Goal: Task Accomplishment & Management: Manage account settings

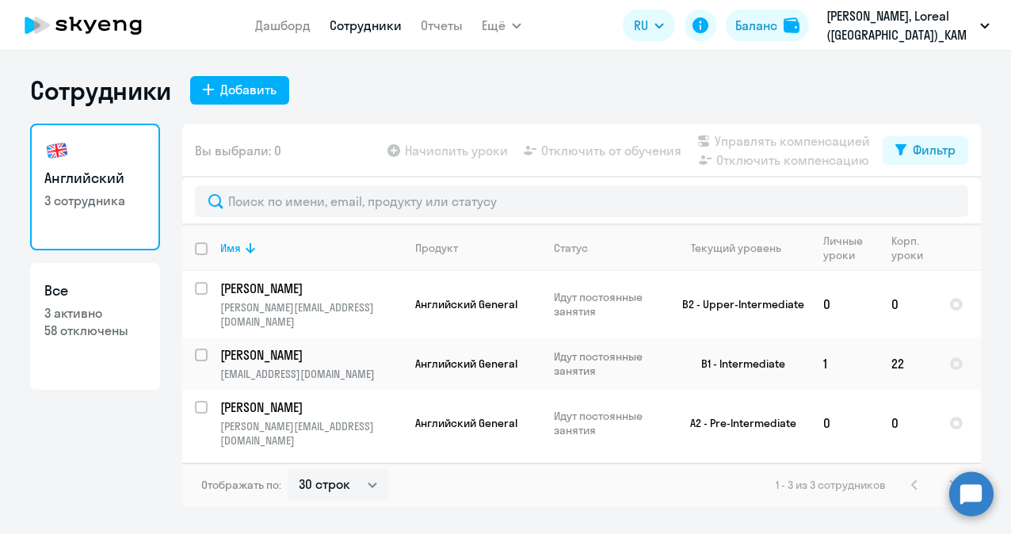
select select "30"
click at [296, 296] on p "[PERSON_NAME]" at bounding box center [309, 288] width 179 height 17
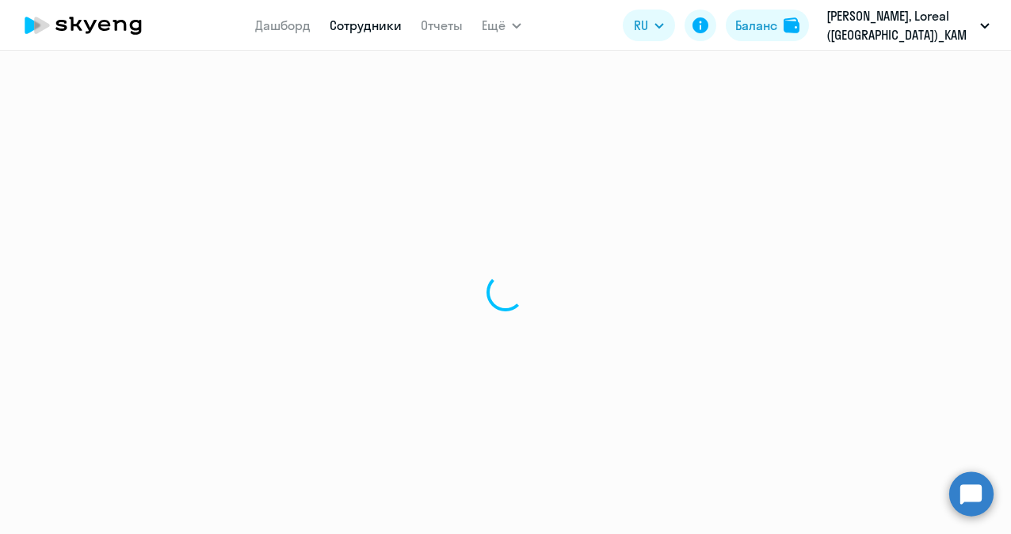
select select "english"
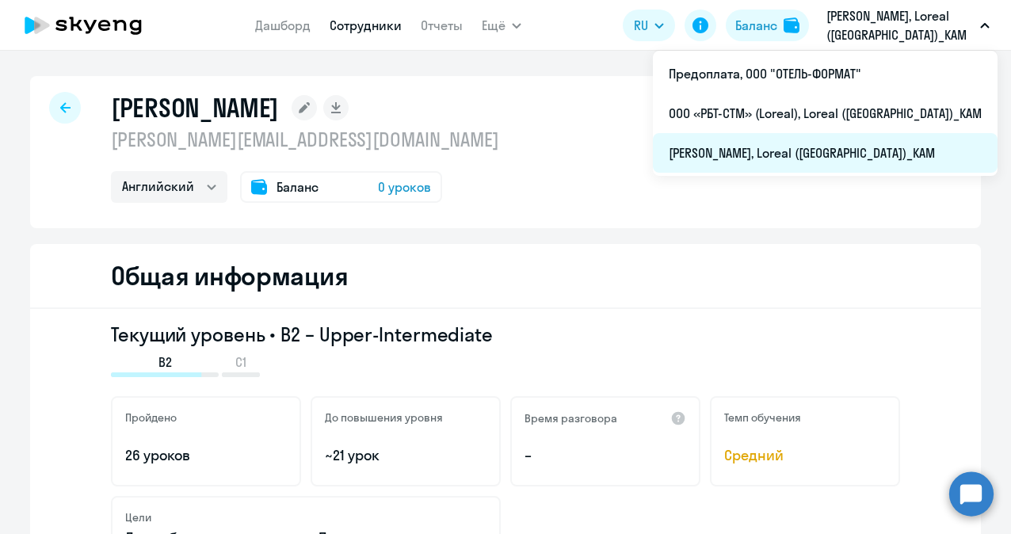
click at [835, 162] on li "[PERSON_NAME], Loreal ([GEOGRAPHIC_DATA])_KAM" at bounding box center [825, 153] width 345 height 40
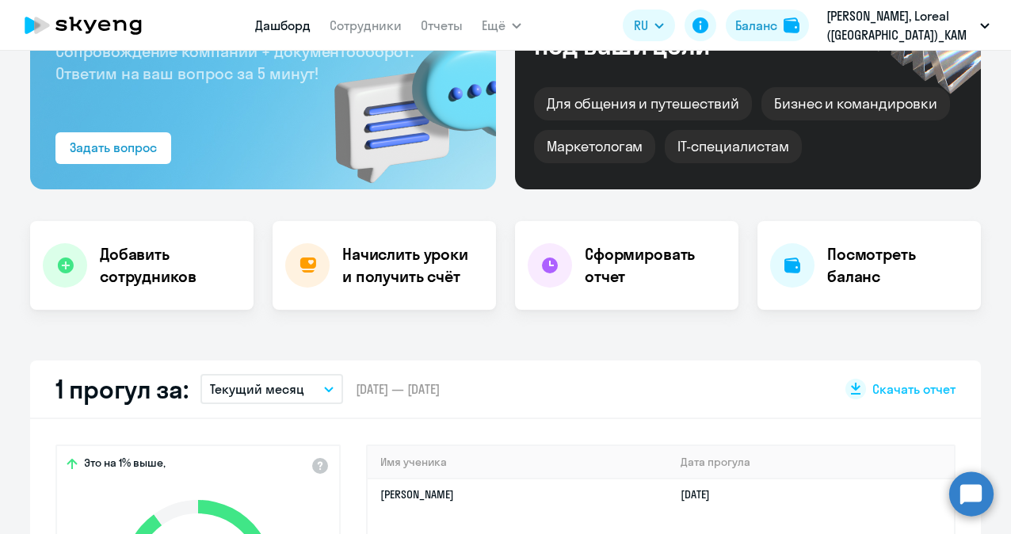
scroll to position [238, 0]
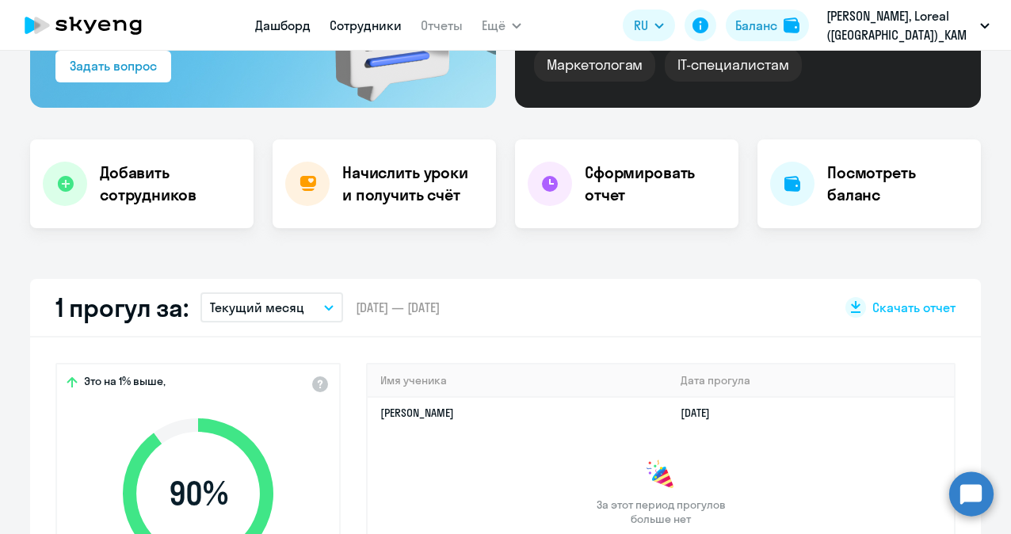
click at [349, 21] on link "Сотрудники" at bounding box center [366, 25] width 72 height 16
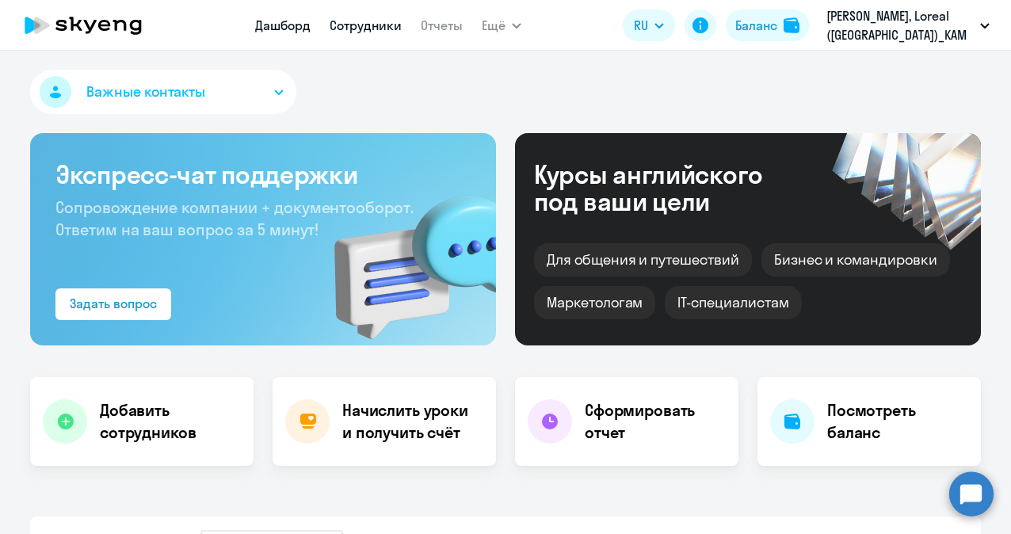
select select "30"
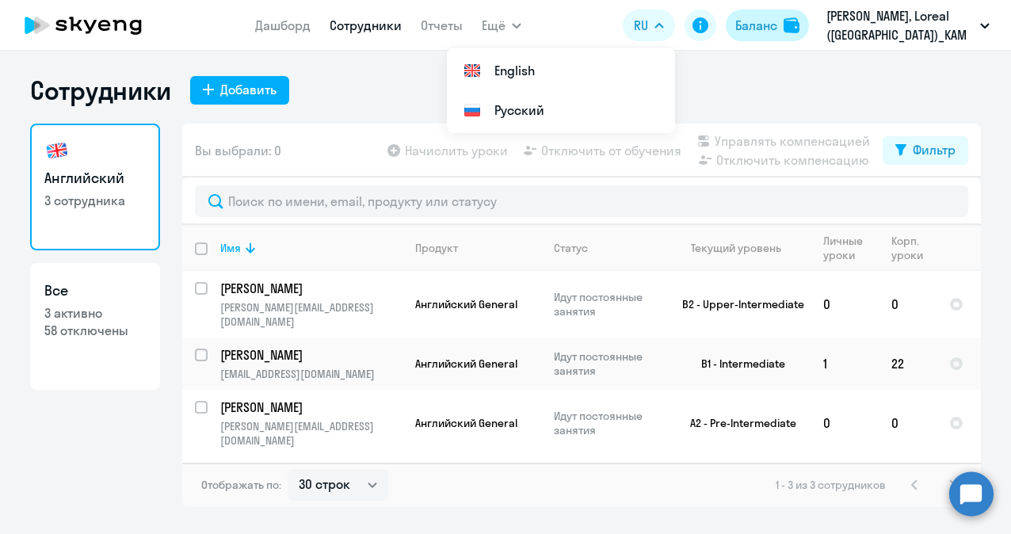
click at [759, 18] on div "Баланс" at bounding box center [756, 25] width 42 height 19
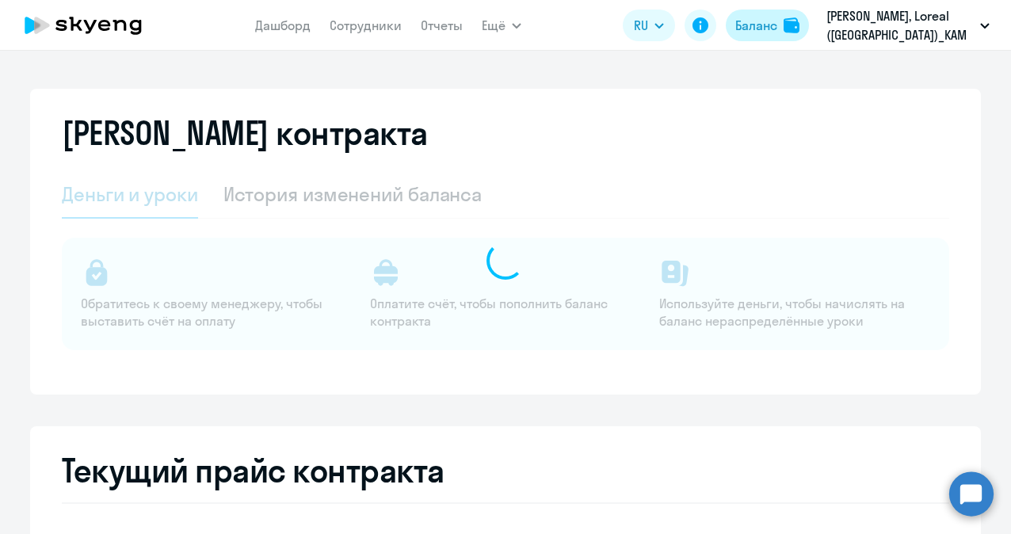
select select "english_adult_not_native_speaker"
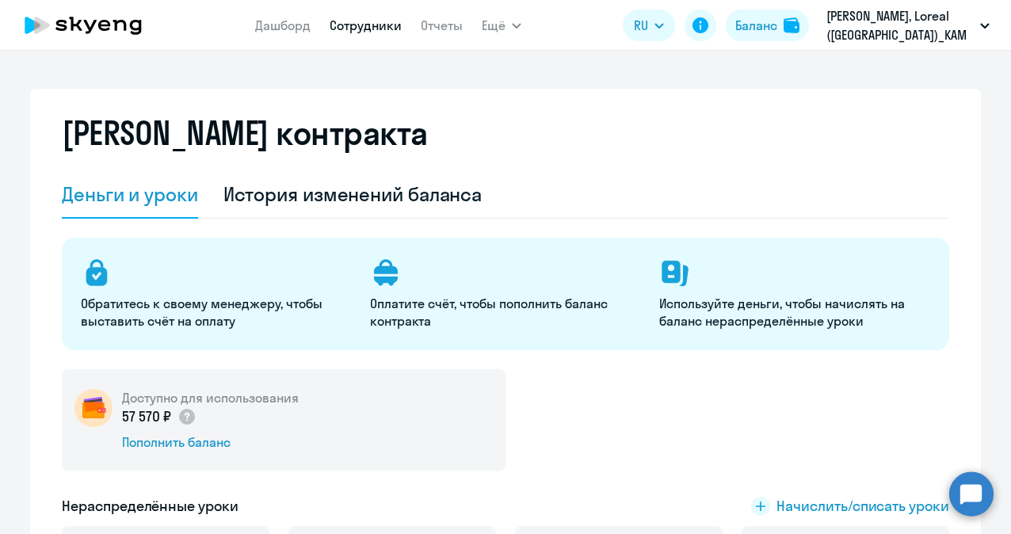
click at [379, 23] on link "Сотрудники" at bounding box center [366, 25] width 72 height 16
select select "30"
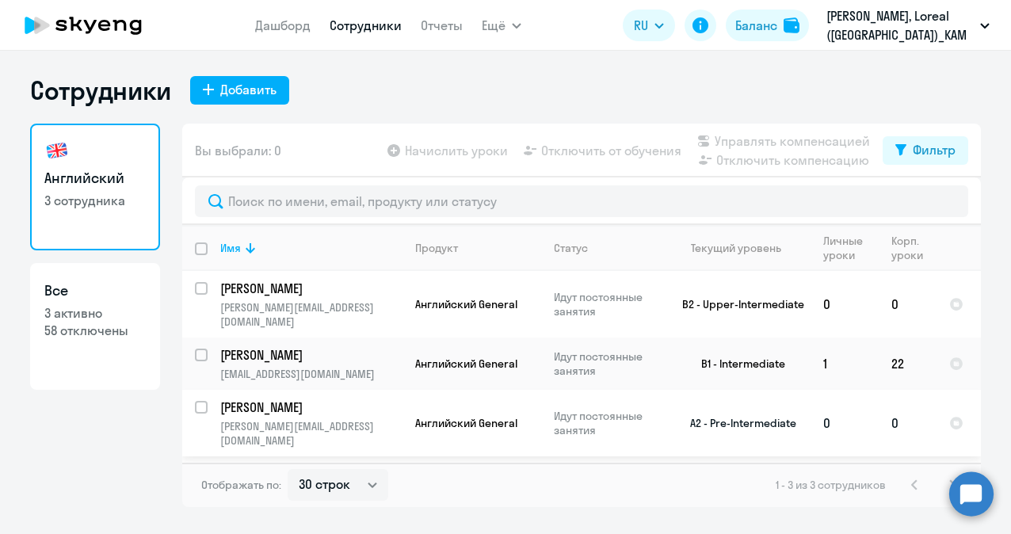
click at [204, 401] on input "select row 2731916" at bounding box center [211, 417] width 32 height 32
checkbox input "true"
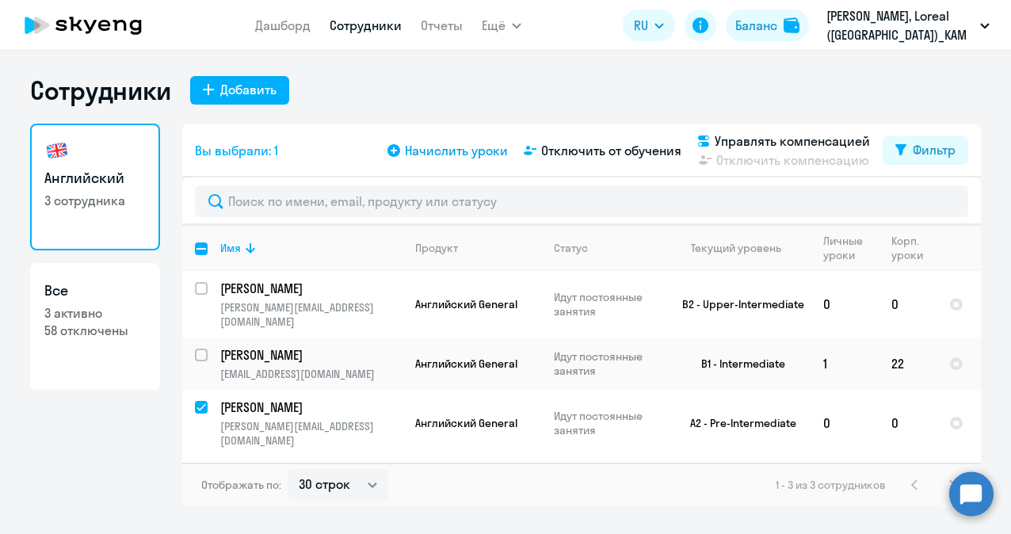
click at [467, 143] on span "Начислить уроки" at bounding box center [456, 150] width 103 height 19
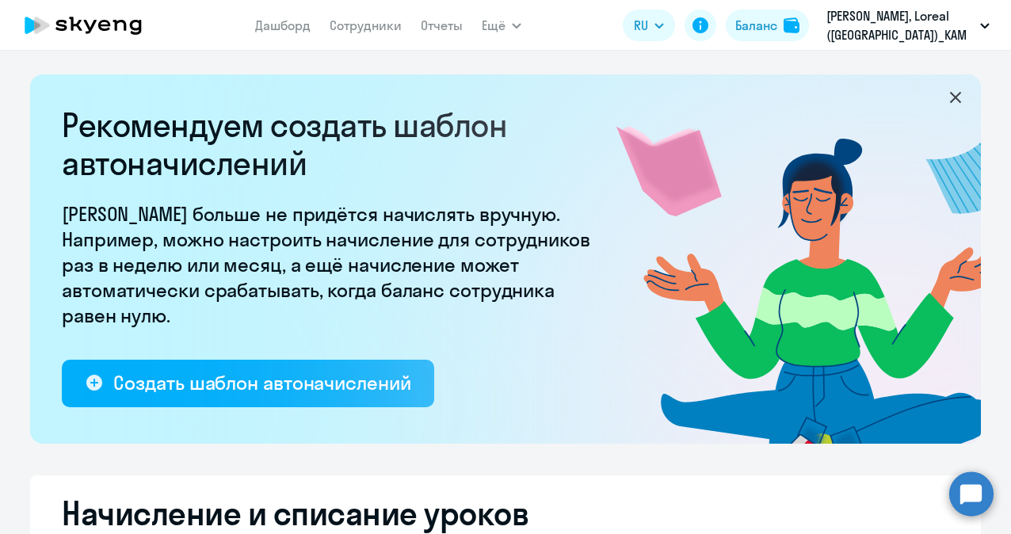
select select "10"
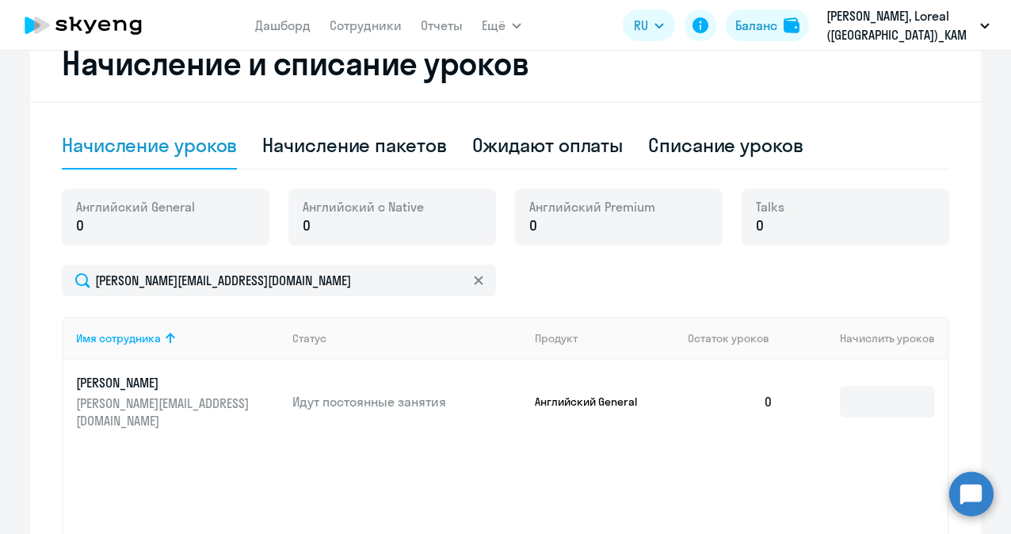
scroll to position [396, 0]
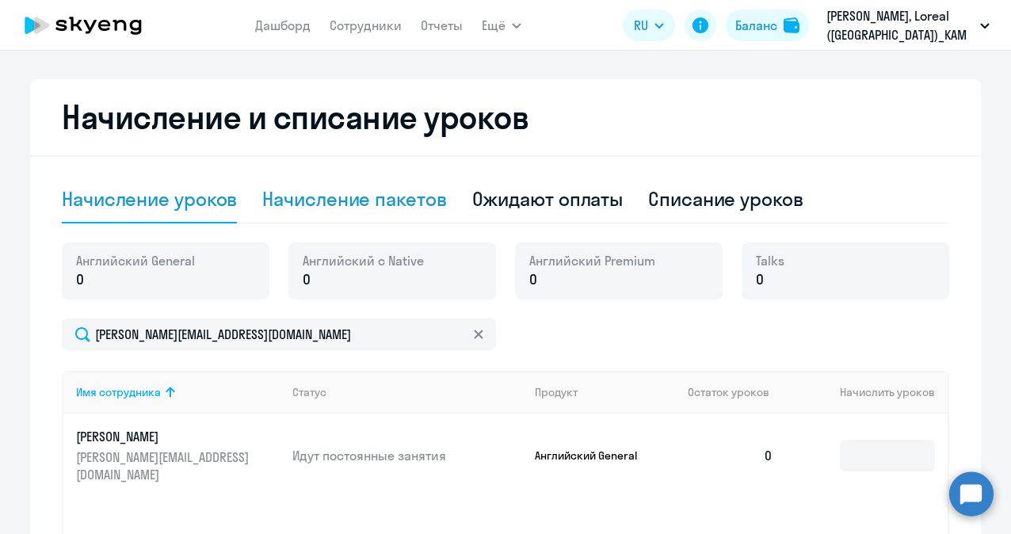
click at [339, 200] on div "Начисление пакетов" at bounding box center [354, 198] width 184 height 25
select select "10"
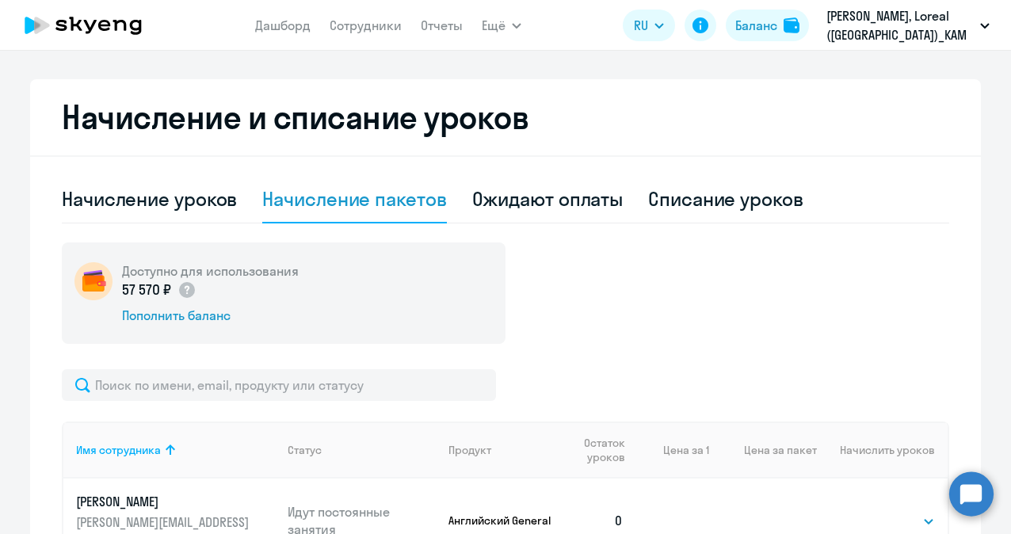
scroll to position [634, 0]
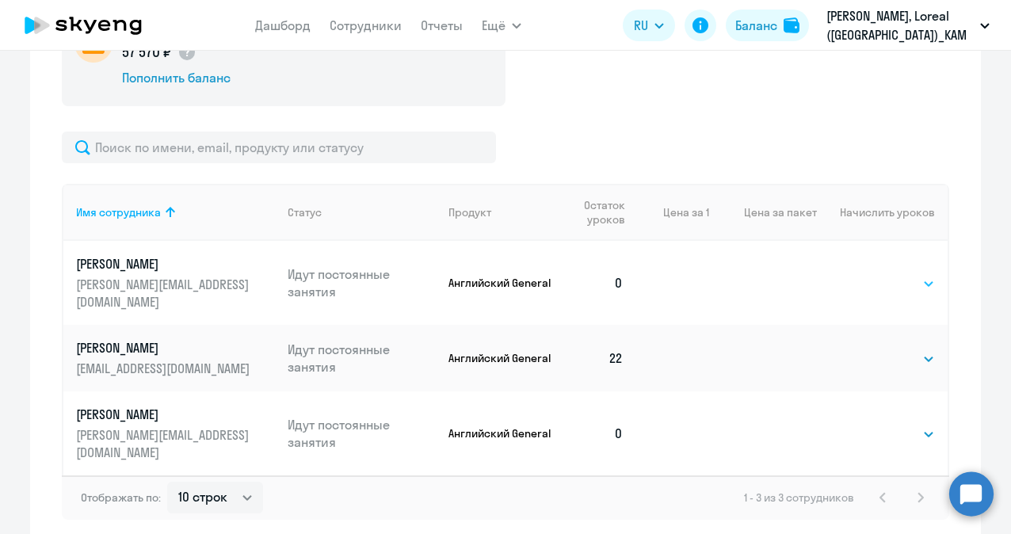
click at [880, 274] on select "Выбрать 4 8 16 32 64 96 128" at bounding box center [902, 283] width 65 height 19
click at [639, 101] on div "Доступно для использования 57 570 ₽ Пополнить баланс" at bounding box center [506, 55] width 888 height 101
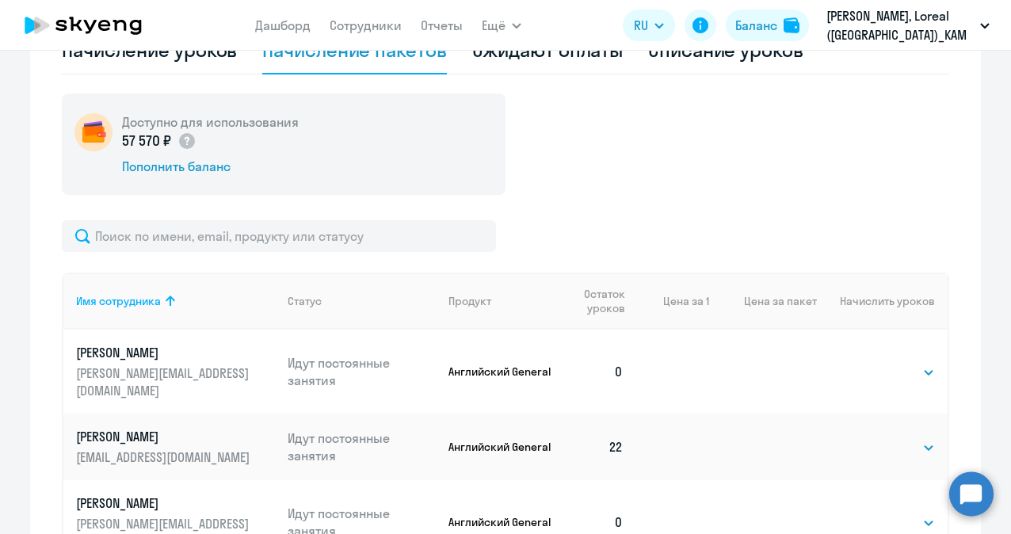
scroll to position [396, 0]
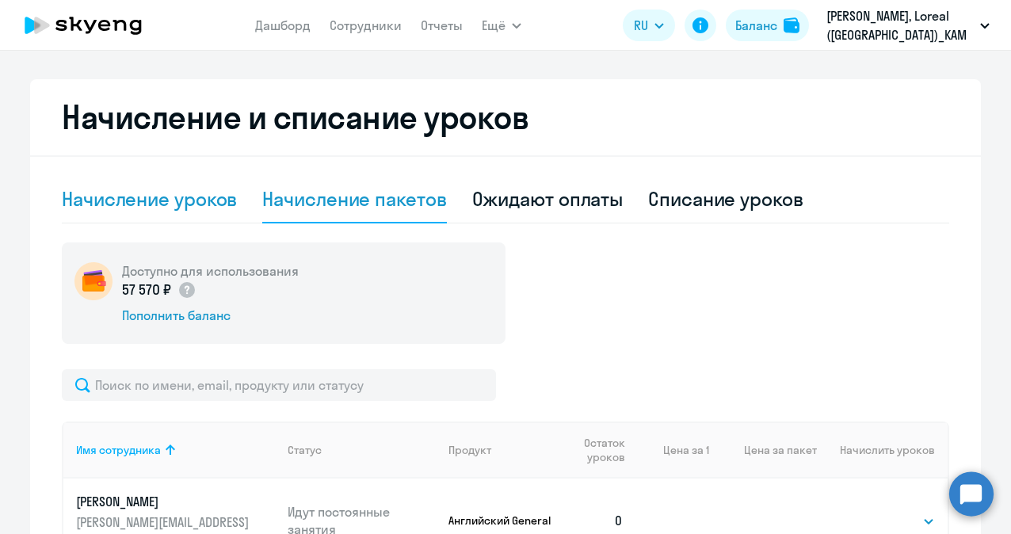
click at [132, 196] on div "Начисление уроков" at bounding box center [149, 198] width 175 height 25
select select "10"
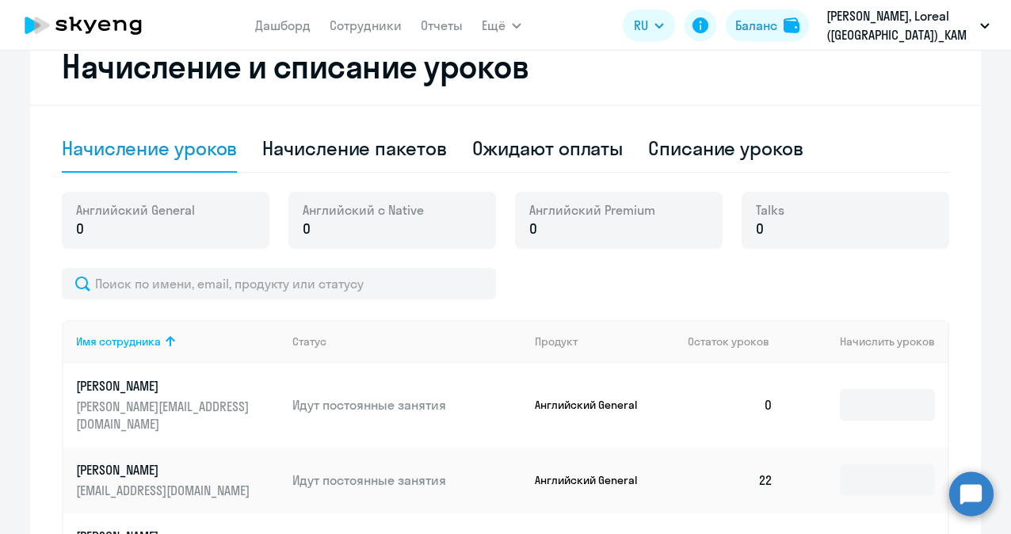
scroll to position [317, 0]
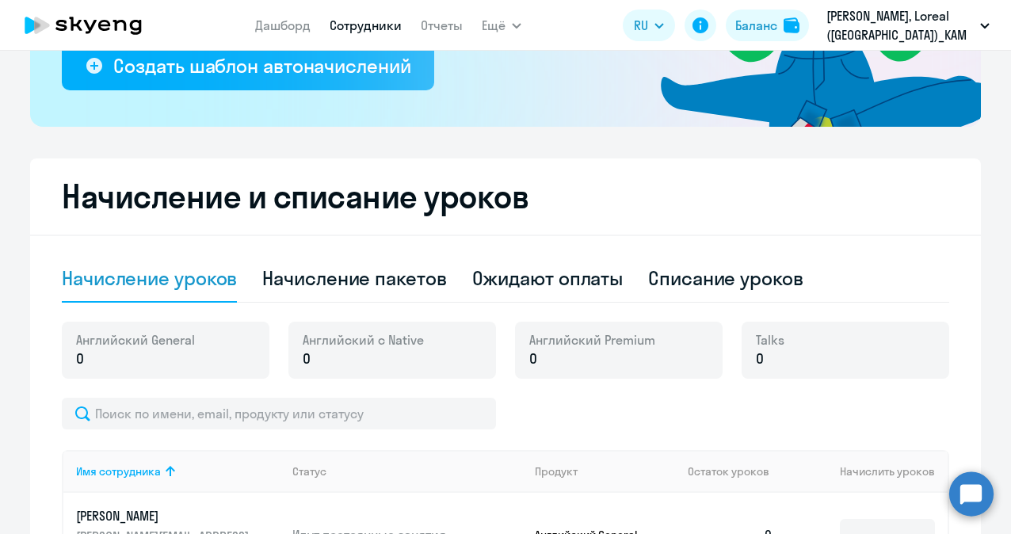
click at [369, 32] on link "Сотрудники" at bounding box center [366, 25] width 72 height 16
select select "30"
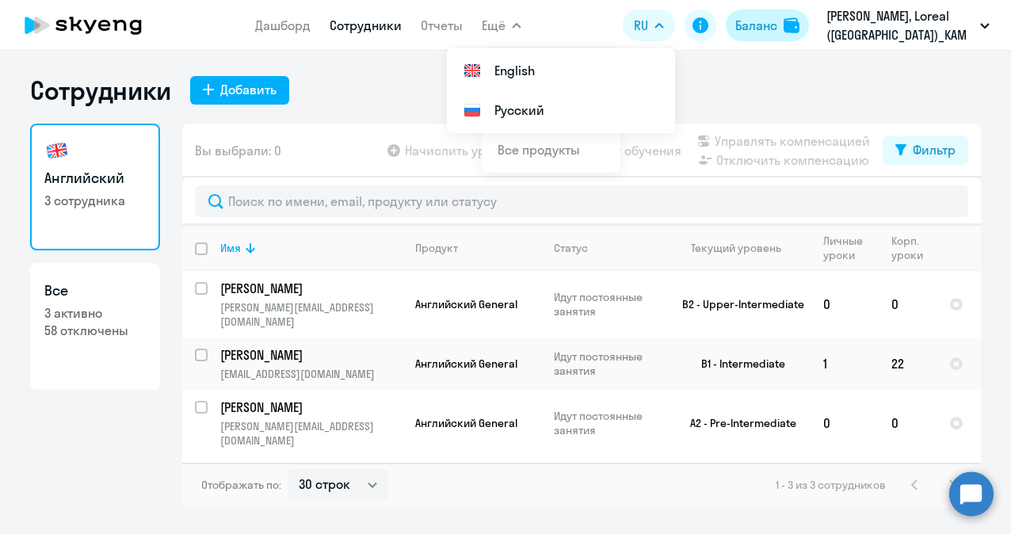
click at [762, 22] on div "Баланс" at bounding box center [756, 25] width 42 height 19
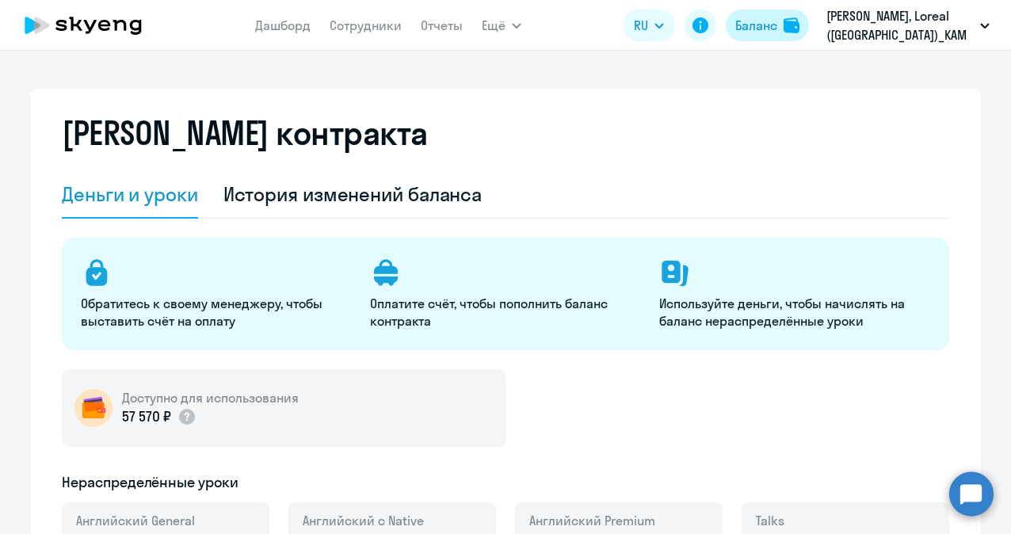
select select "english_adult_not_native_speaker"
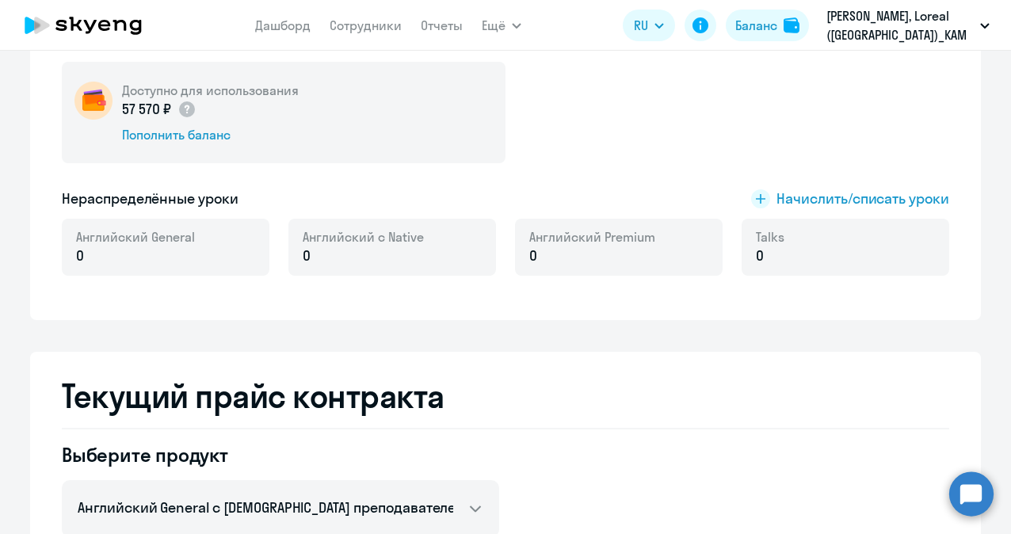
scroll to position [159, 0]
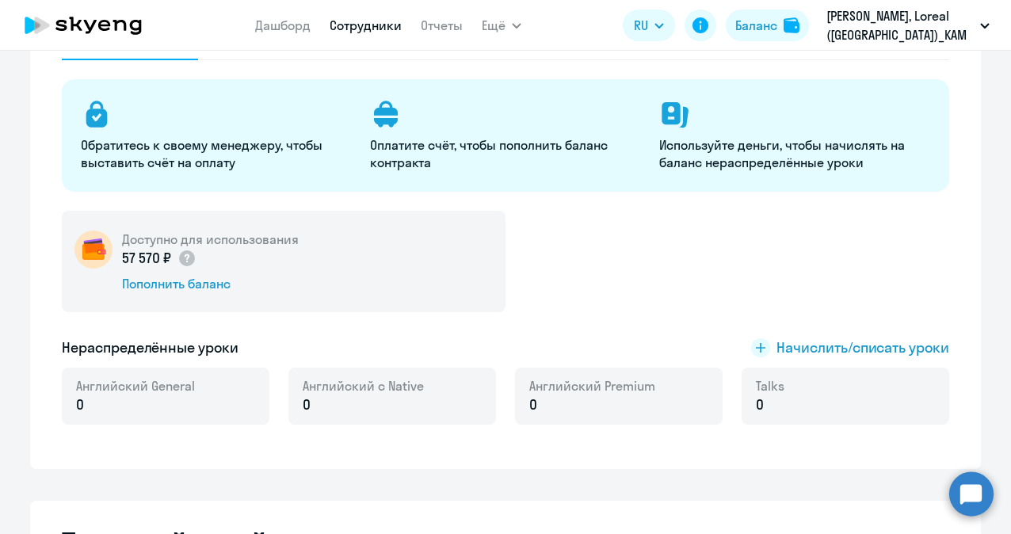
click at [382, 21] on link "Сотрудники" at bounding box center [366, 25] width 72 height 16
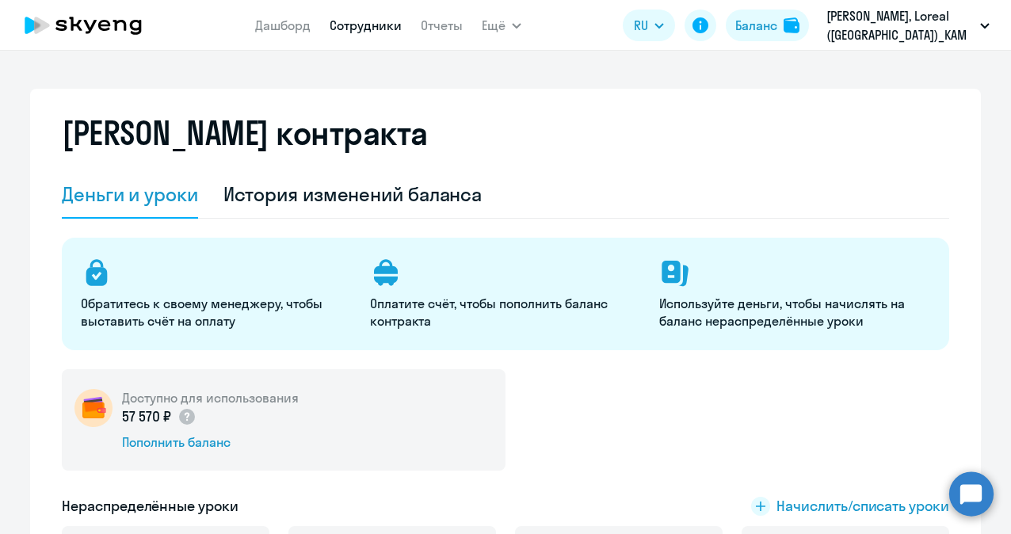
select select "30"
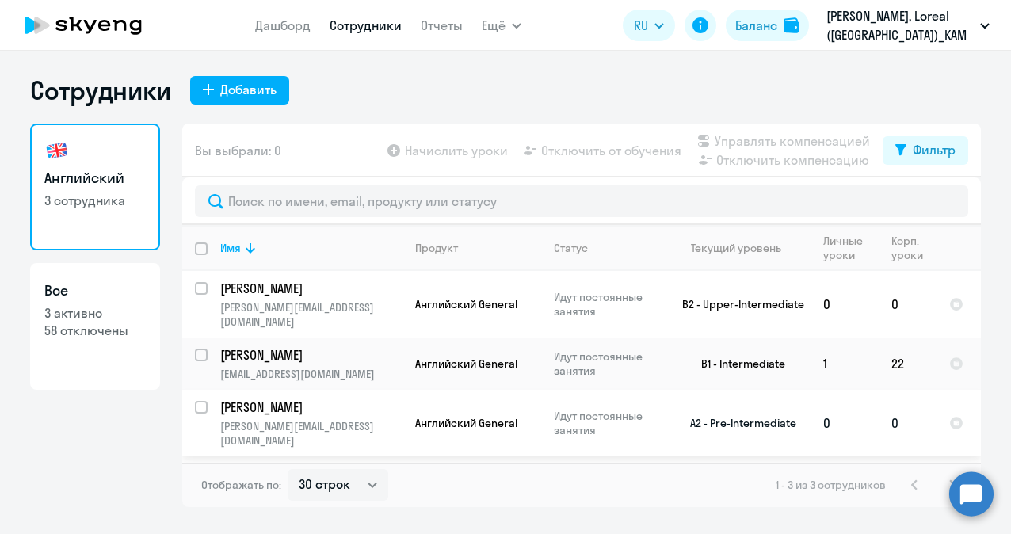
click at [274, 399] on p "[PERSON_NAME]" at bounding box center [309, 407] width 179 height 17
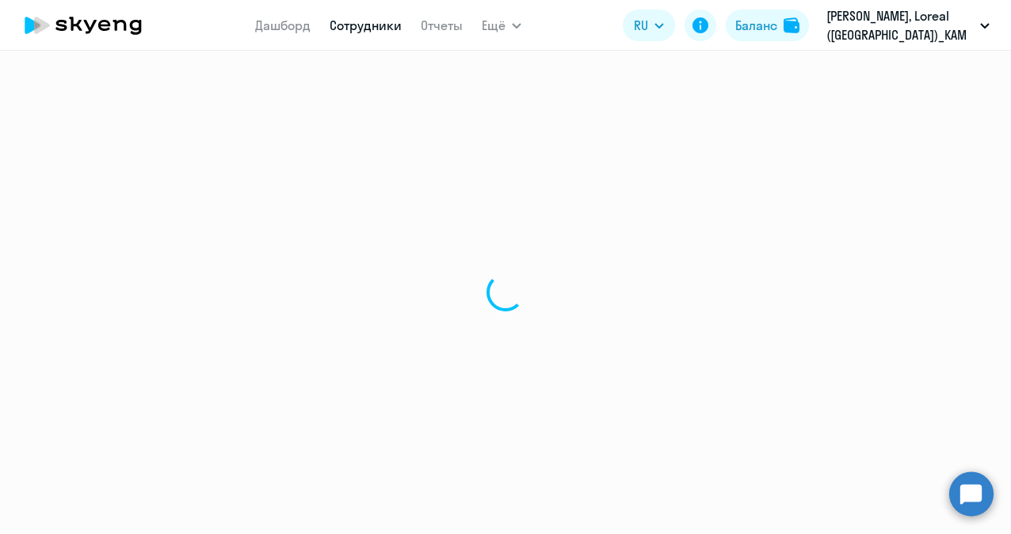
select select "english"
select select "30"
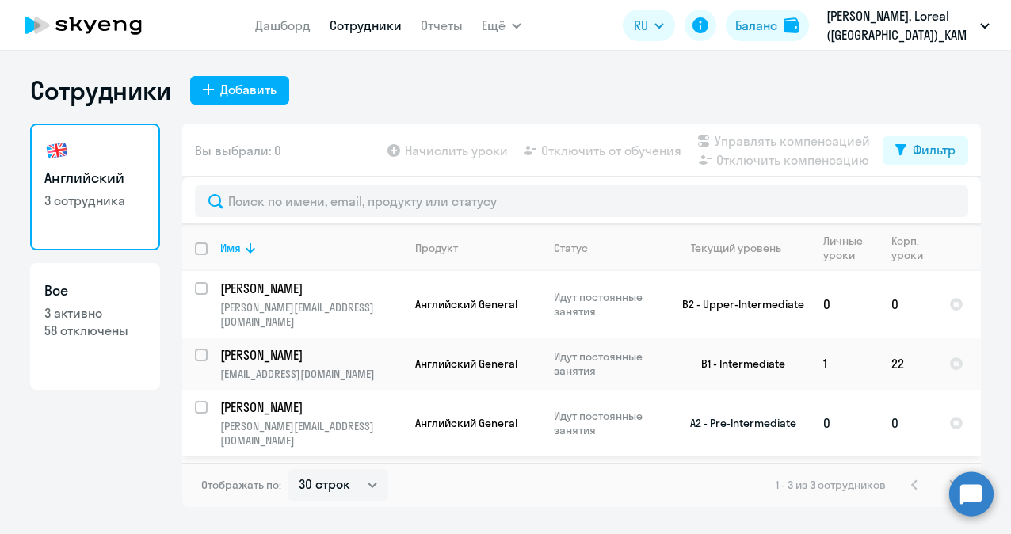
click at [288, 419] on p "[PERSON_NAME][EMAIL_ADDRESS][DOMAIN_NAME]" at bounding box center [310, 433] width 181 height 29
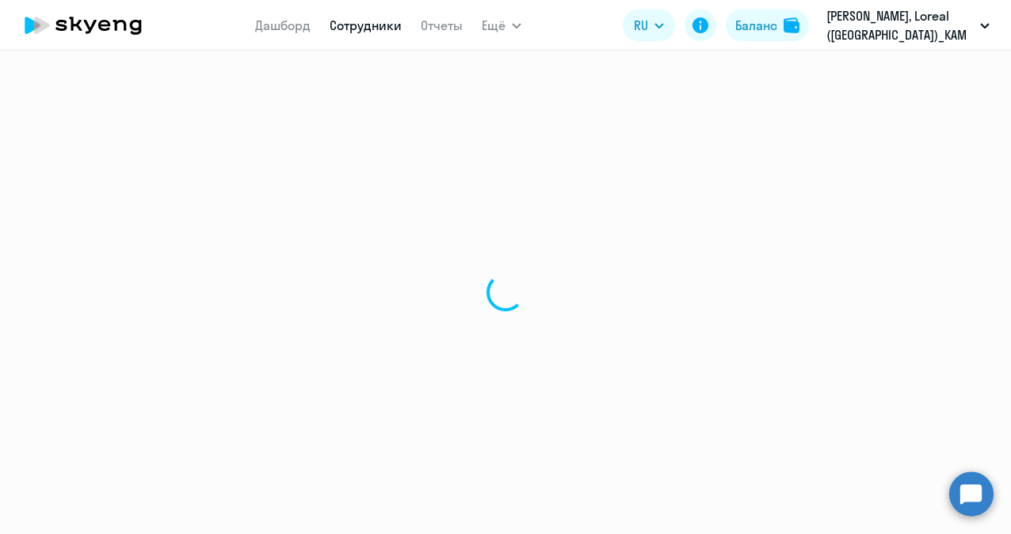
select select "english"
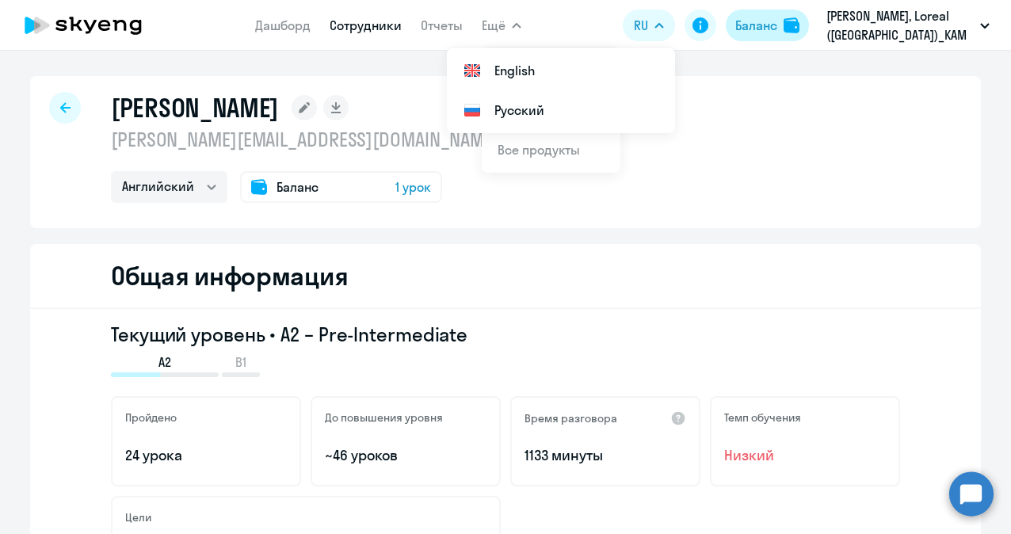
click at [746, 21] on div "Баланс" at bounding box center [756, 25] width 42 height 19
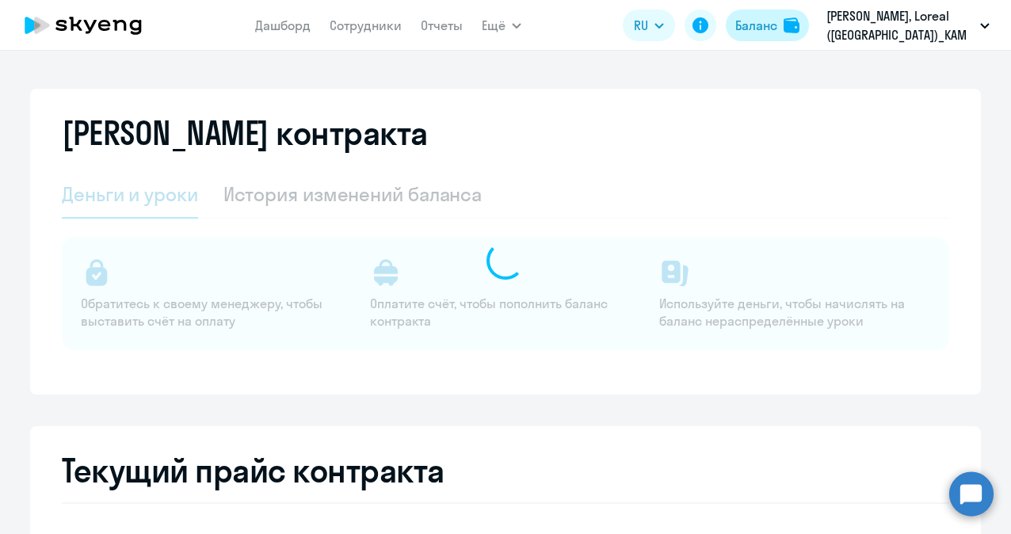
select select "english_adult_not_native_speaker"
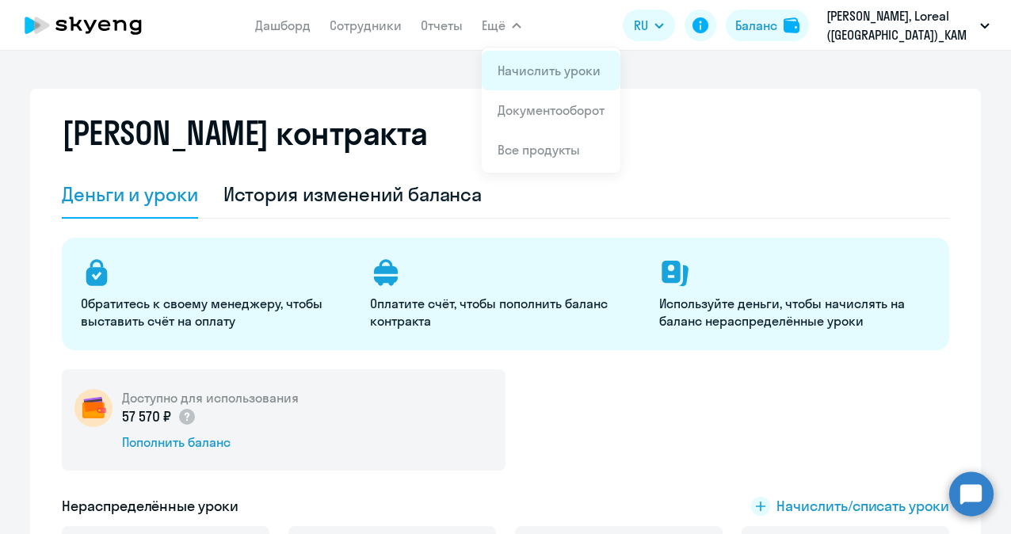
click at [569, 76] on link "Начислить уроки" at bounding box center [549, 71] width 103 height 16
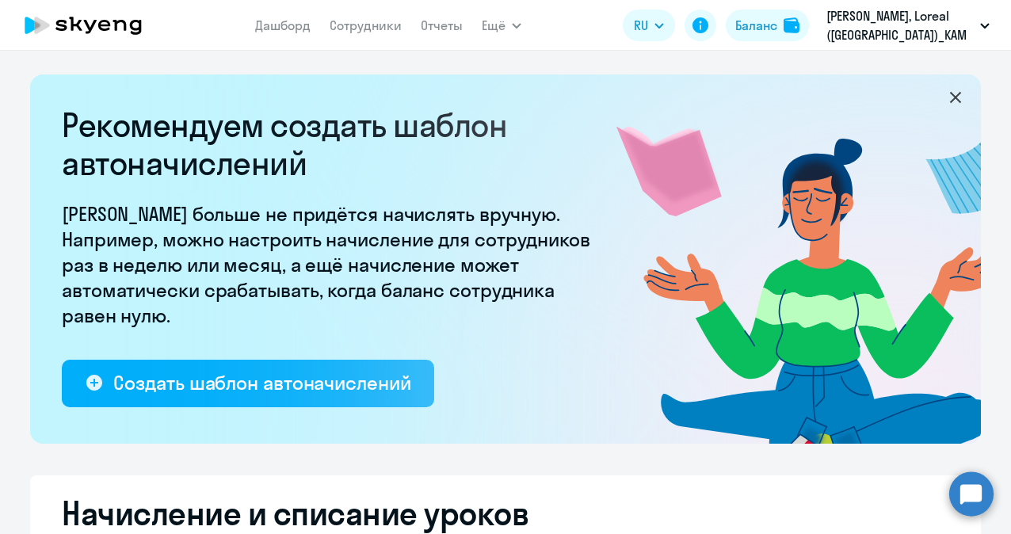
select select "10"
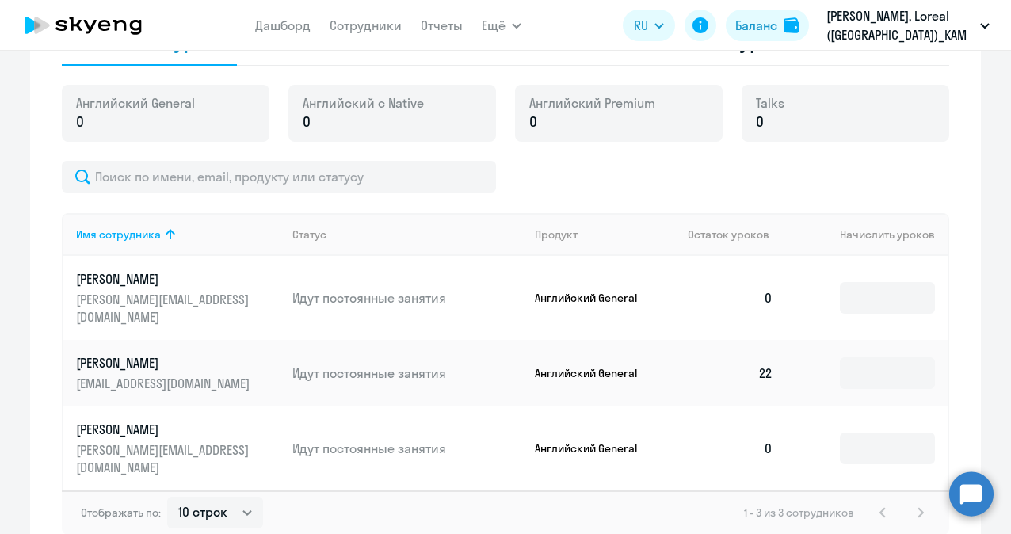
scroll to position [555, 0]
click at [869, 285] on input at bounding box center [887, 297] width 95 height 32
click at [862, 293] on input at bounding box center [887, 297] width 95 height 32
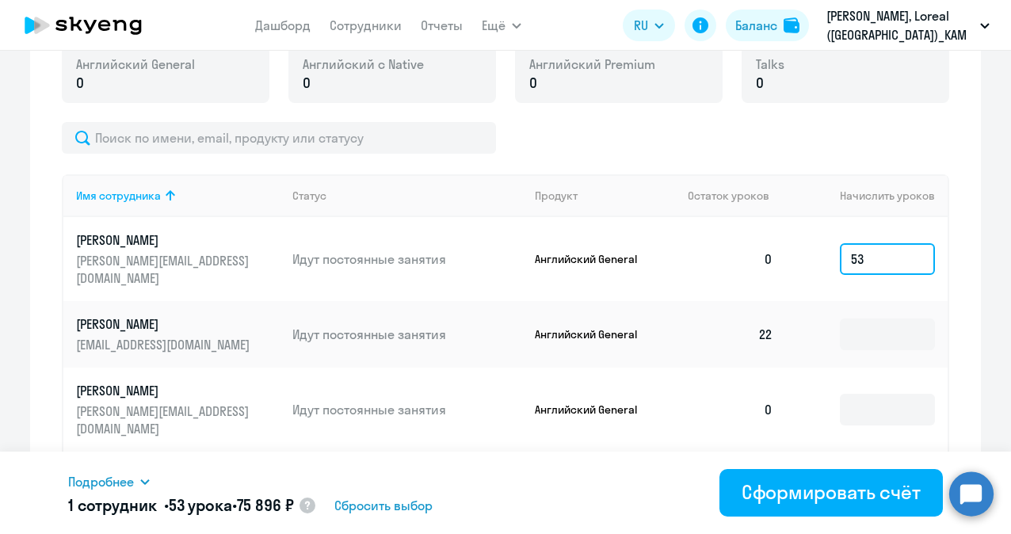
scroll to position [609, 0]
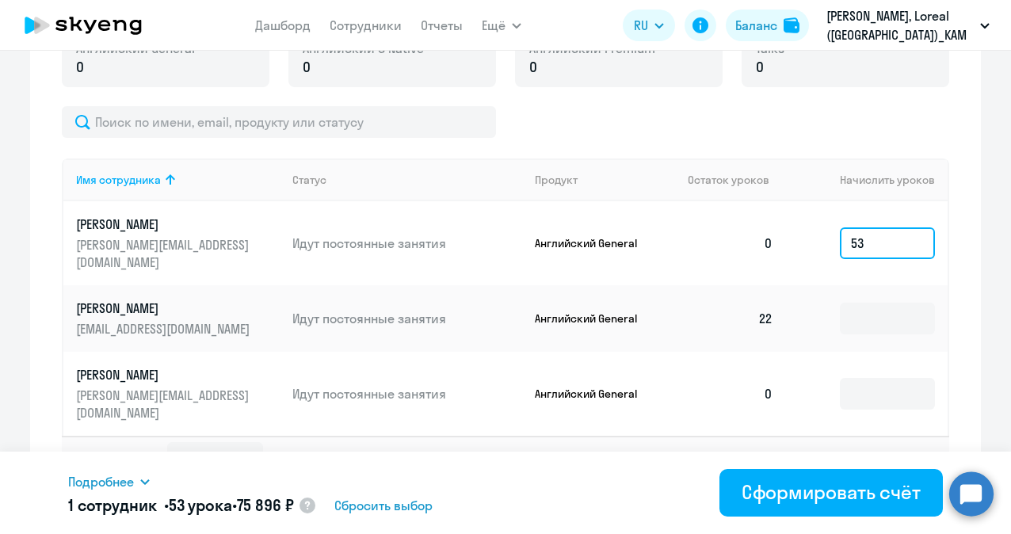
type input "5"
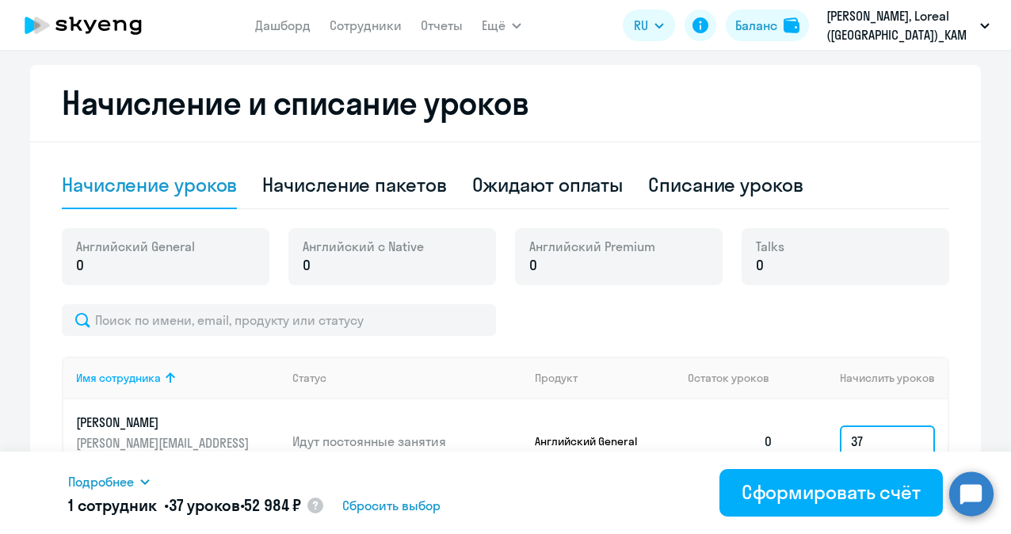
scroll to position [396, 0]
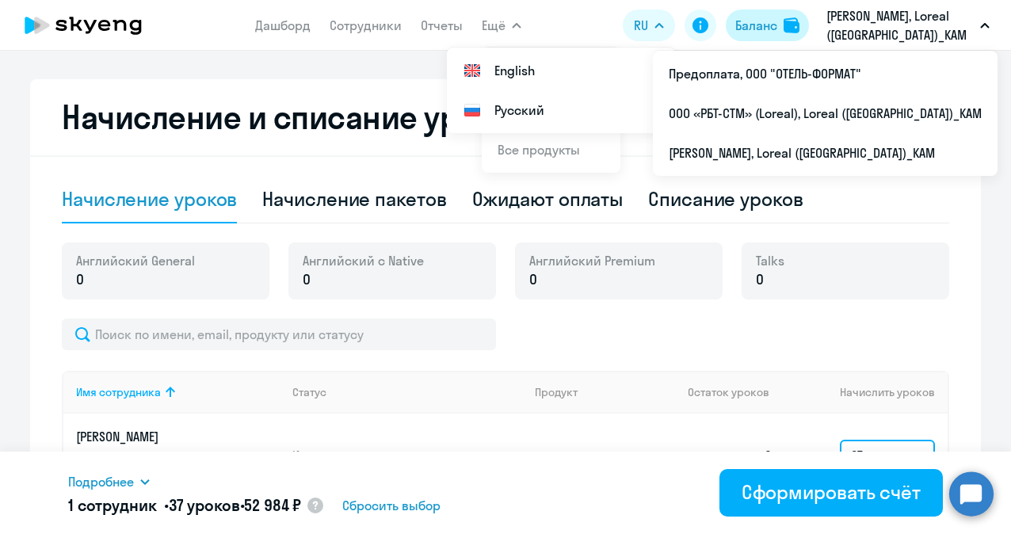
type input "37"
click at [750, 20] on div "Баланс" at bounding box center [756, 25] width 42 height 19
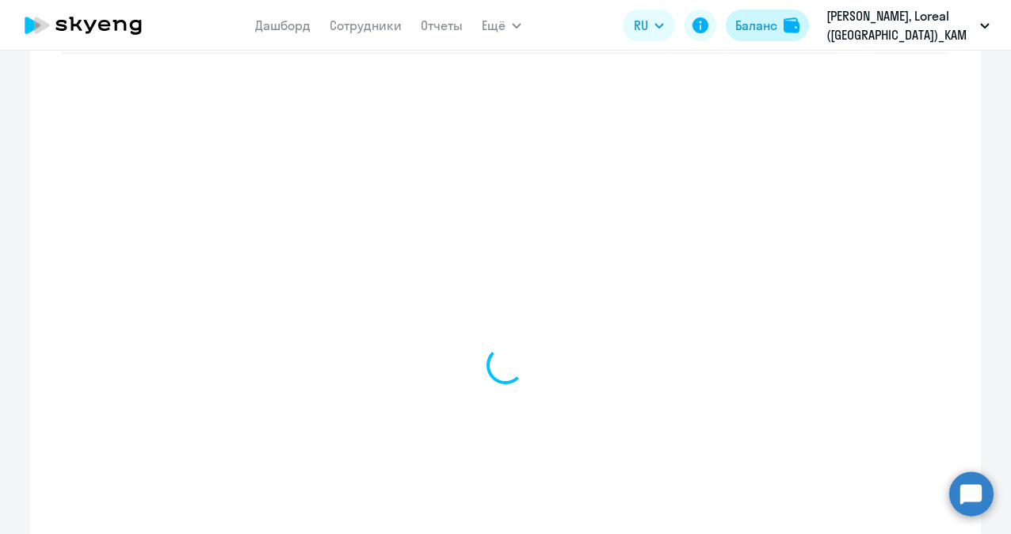
scroll to position [683, 0]
select select "english_adult_not_native_speaker"
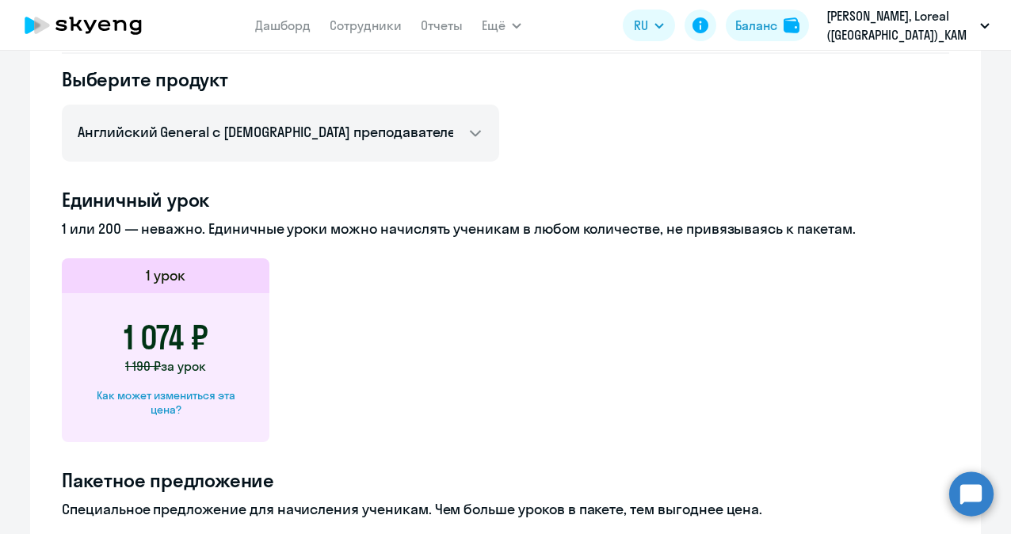
click at [197, 392] on div "Как может измениться эта цена?" at bounding box center [165, 402] width 157 height 29
select select "english_adult_not_native_speaker"
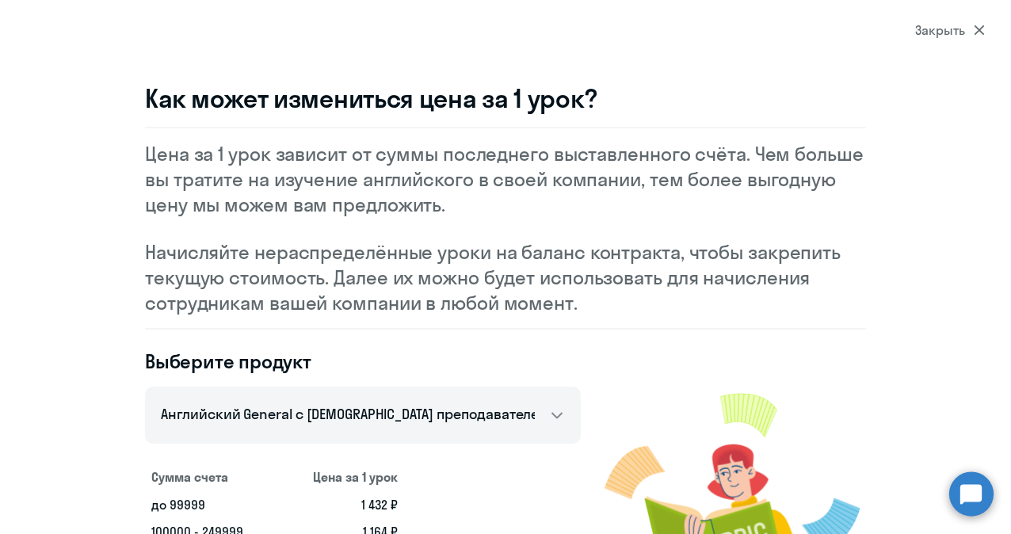
scroll to position [0, 0]
select select "10"
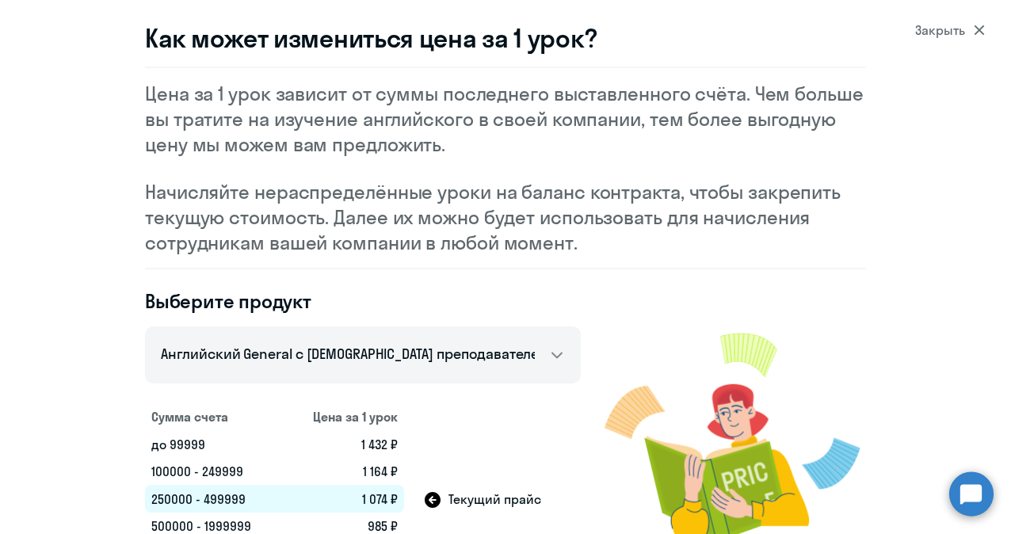
scroll to position [113, 0]
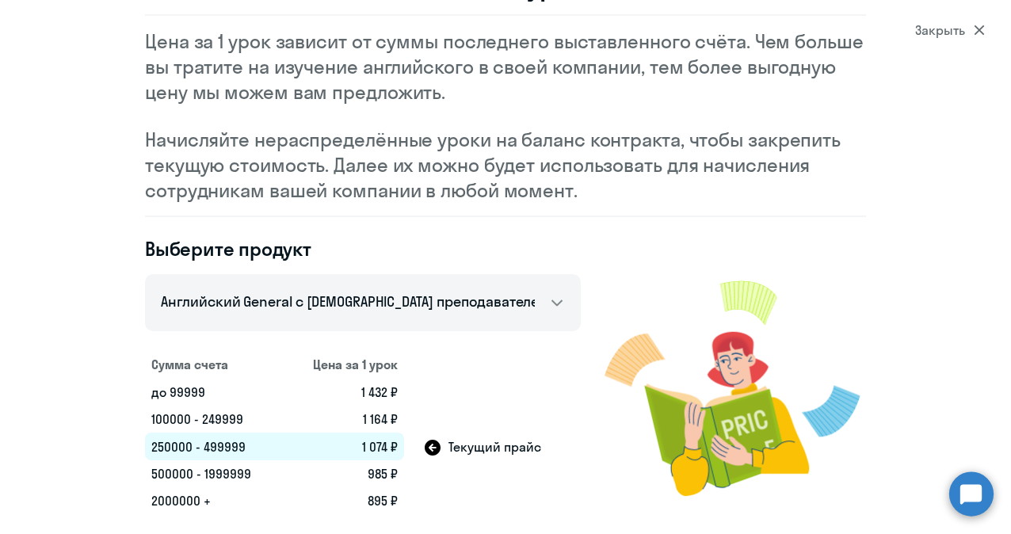
select select "english_adult_not_native_speaker"
select select "english"
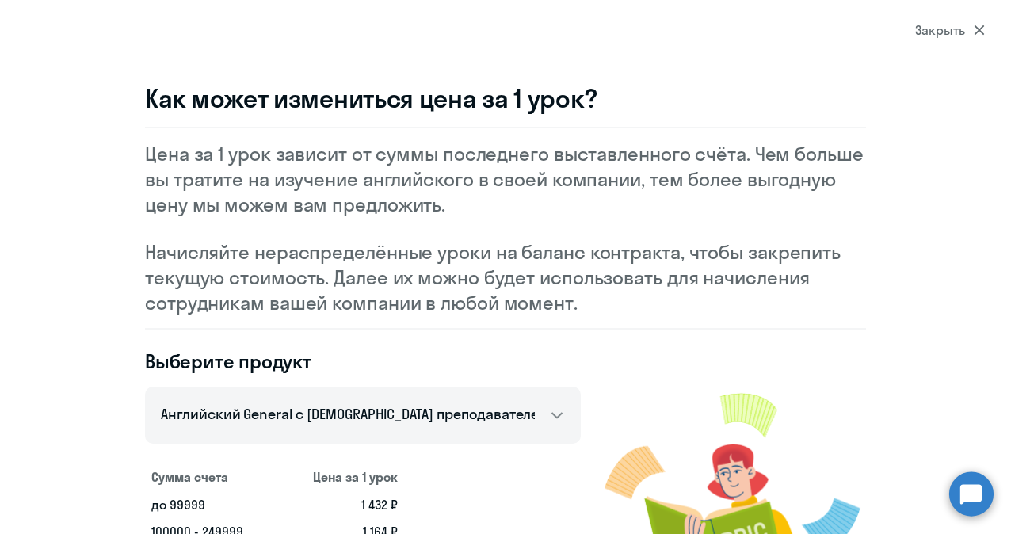
click at [980, 32] on icon at bounding box center [979, 30] width 10 height 10
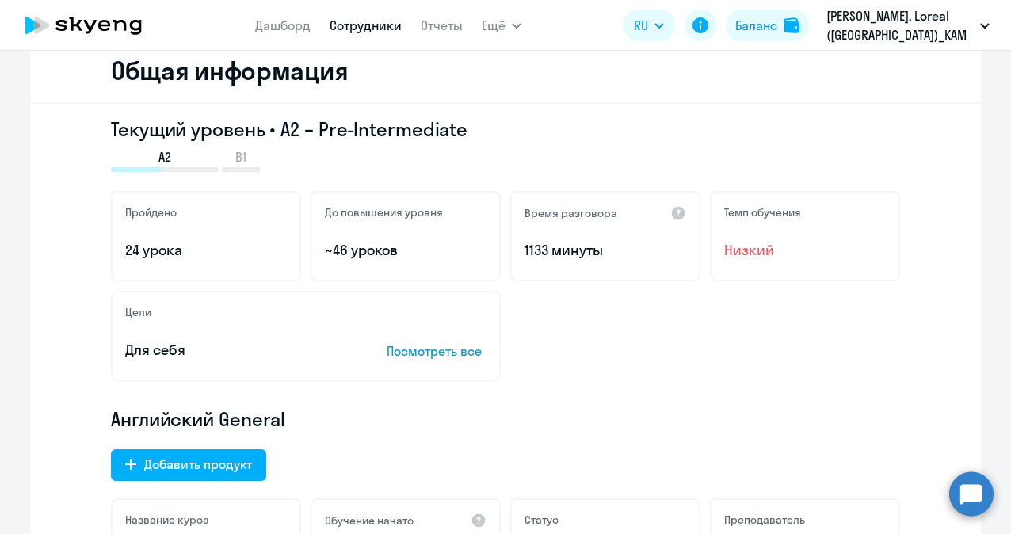
scroll to position [159, 0]
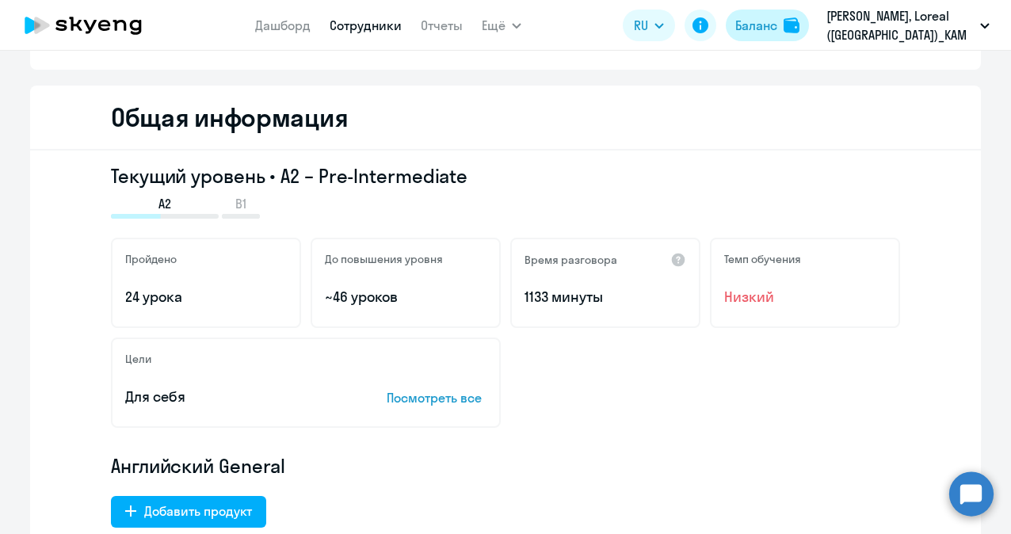
click at [756, 26] on div "Баланс" at bounding box center [756, 25] width 42 height 19
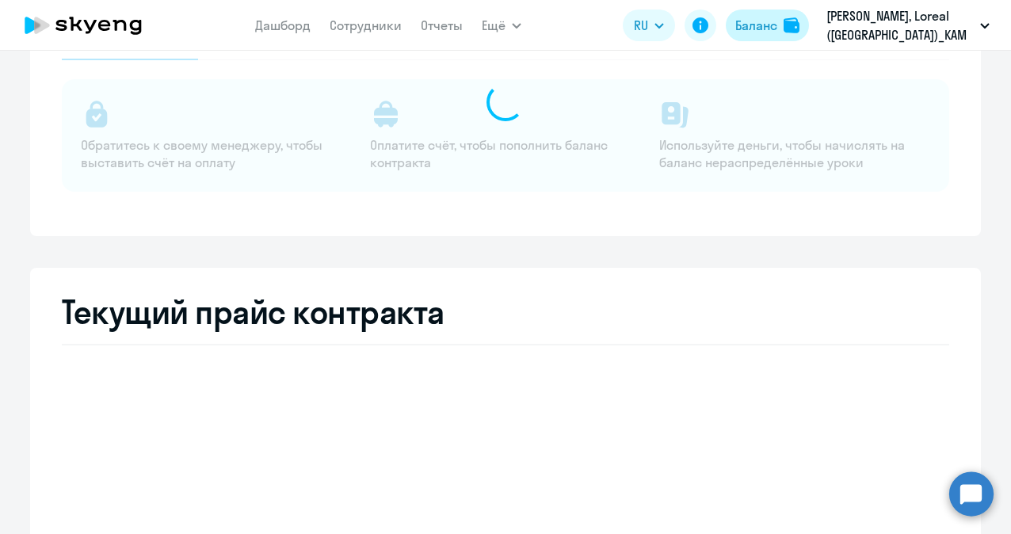
select select "english_adult_not_native_speaker"
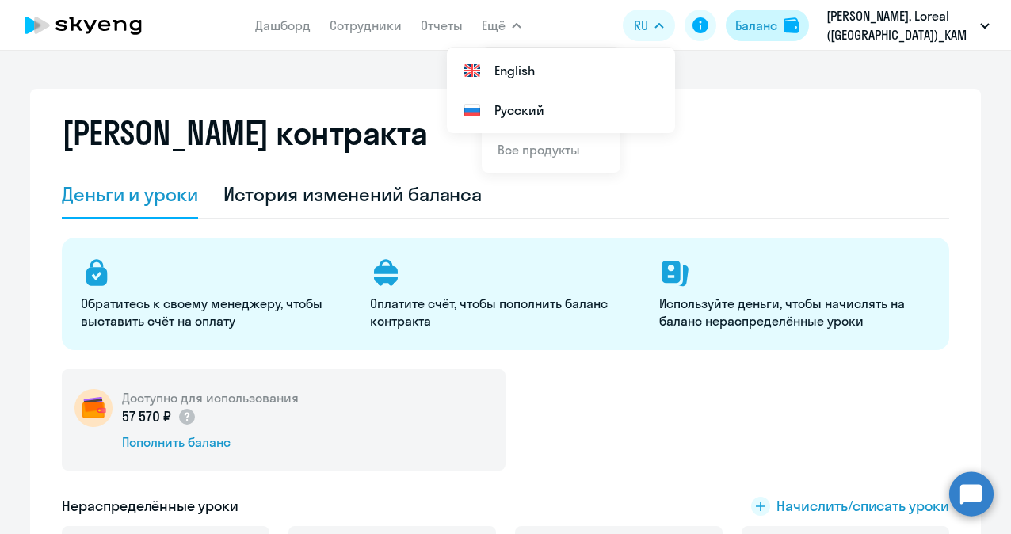
click at [765, 25] on div "Баланс" at bounding box center [756, 25] width 42 height 19
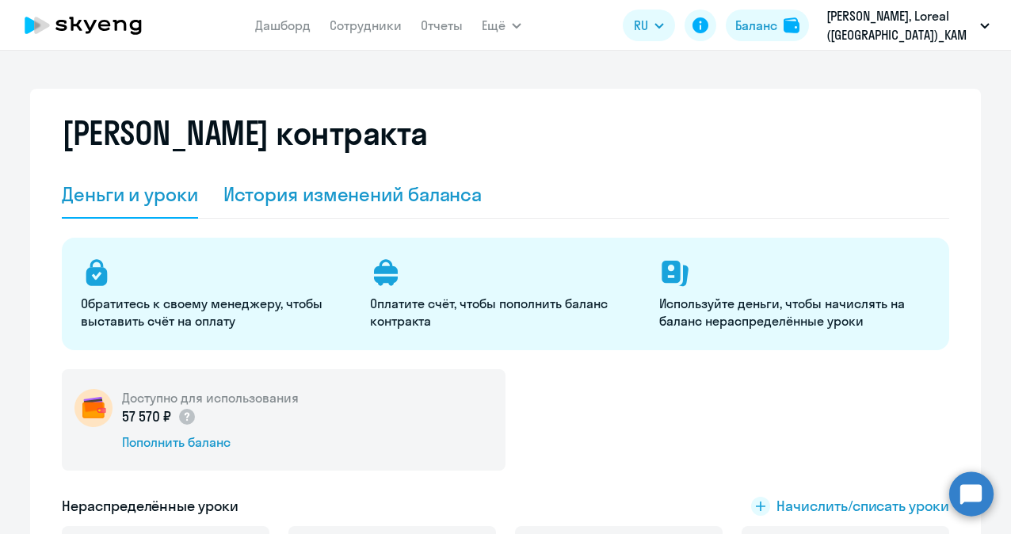
click at [379, 197] on div "История изменений баланса" at bounding box center [352, 193] width 259 height 25
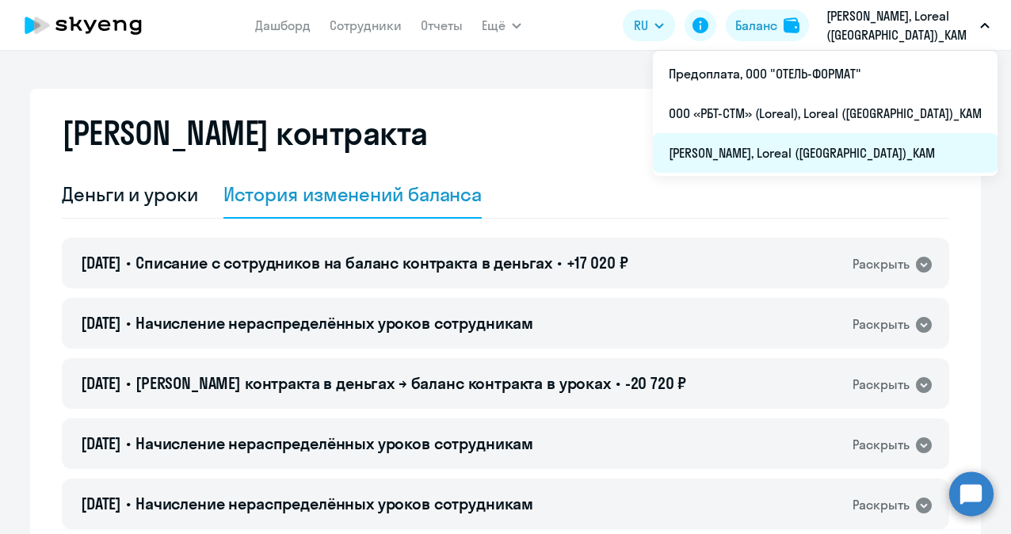
click at [773, 152] on li "[PERSON_NAME], Loreal ([GEOGRAPHIC_DATA])_KAM" at bounding box center [825, 153] width 345 height 40
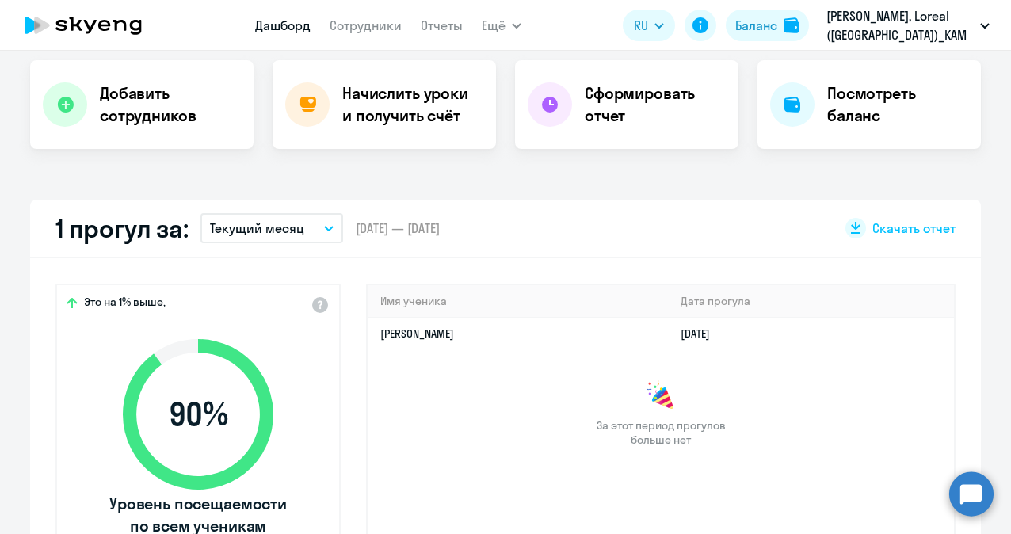
select select "30"
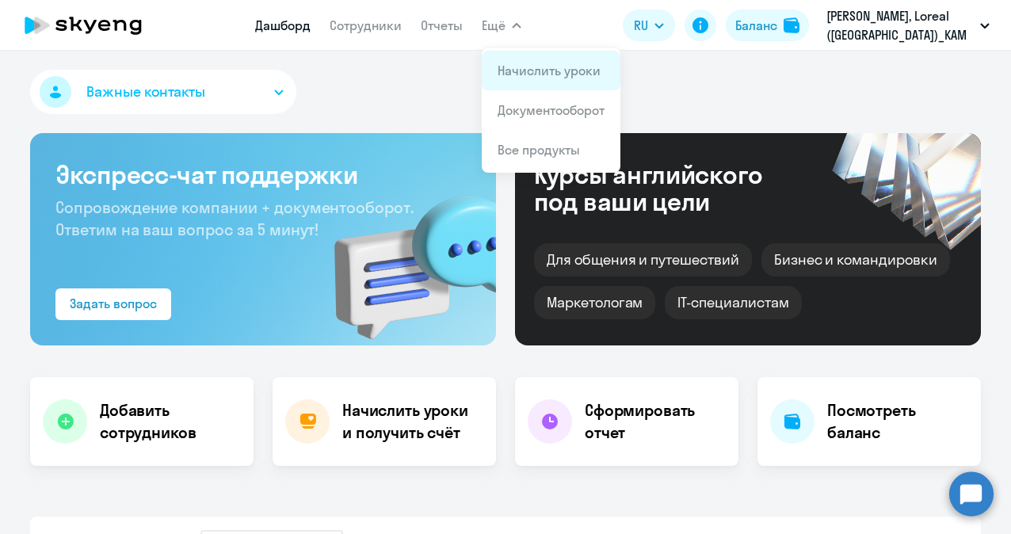
click at [516, 65] on link "Начислить уроки" at bounding box center [549, 71] width 103 height 16
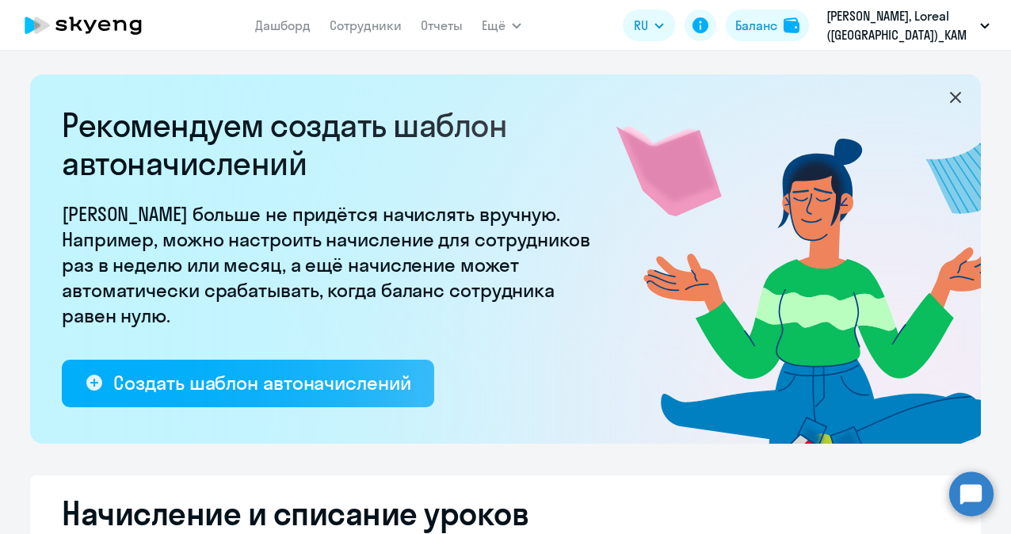
select select "10"
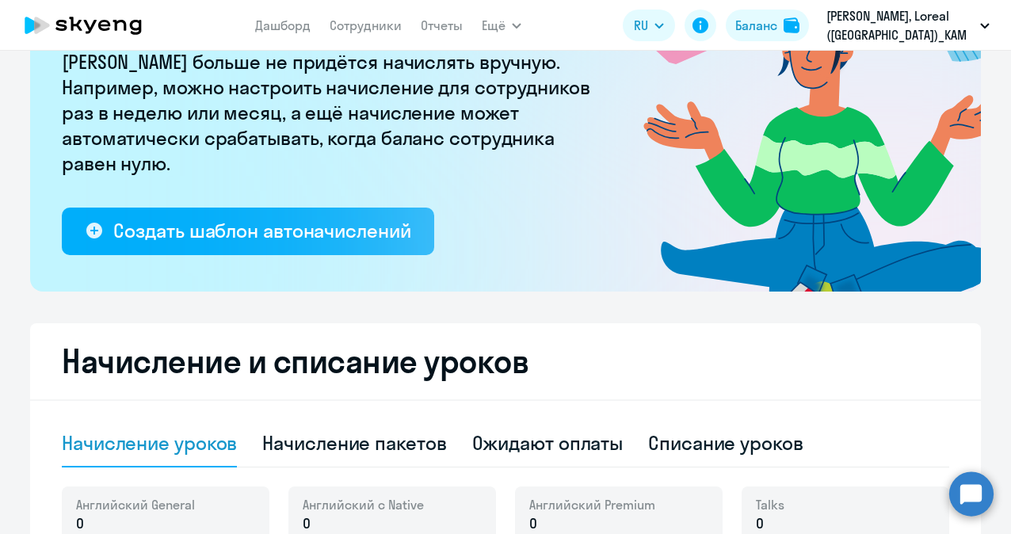
scroll to position [396, 0]
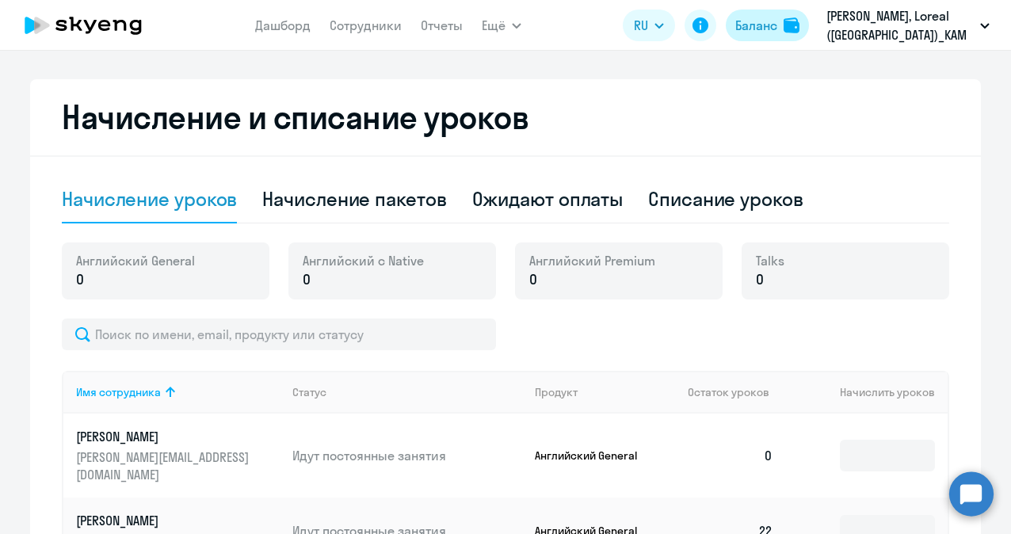
click at [758, 33] on div "Баланс" at bounding box center [756, 25] width 42 height 19
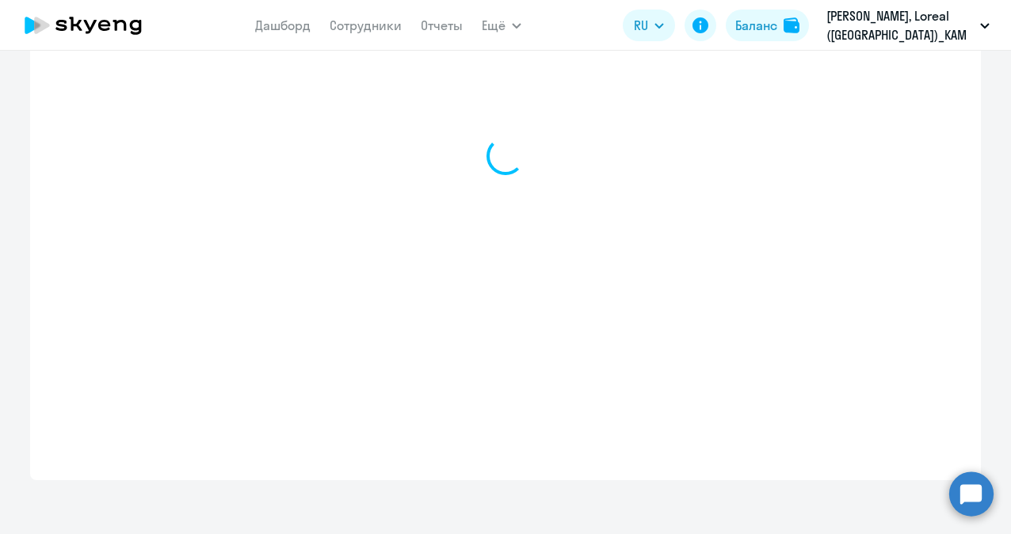
select select "english_adult_not_native_speaker"
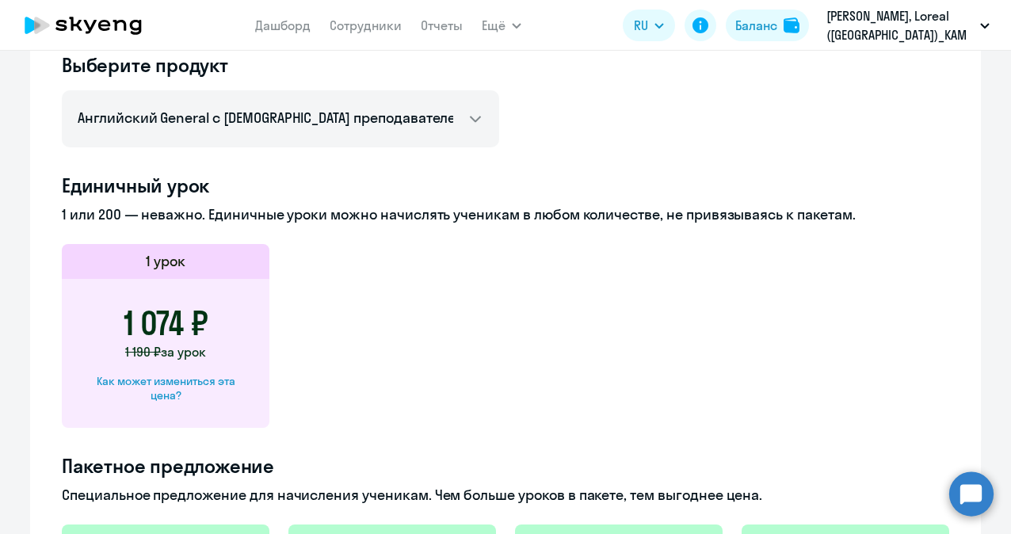
scroll to position [539, 0]
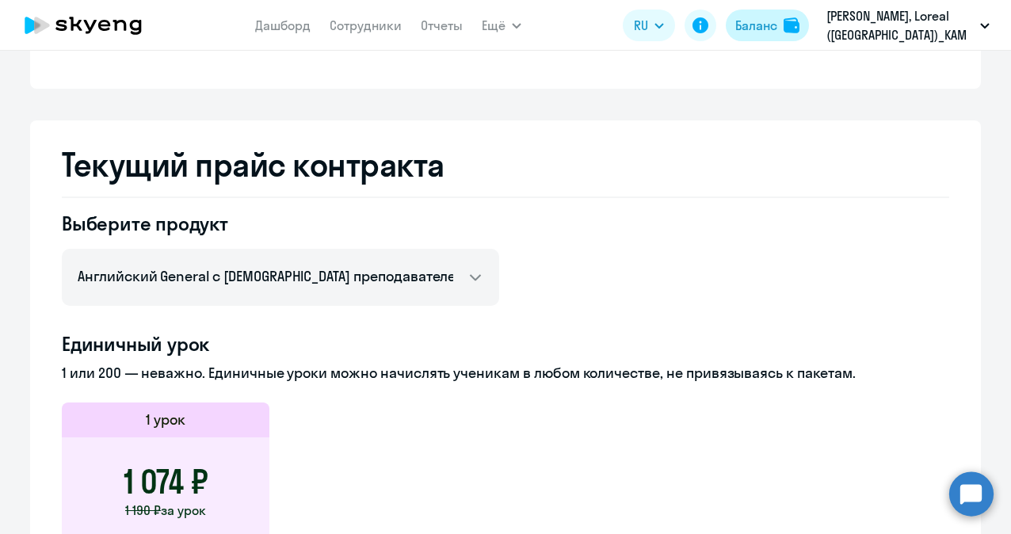
click at [769, 21] on div "Баланс" at bounding box center [756, 25] width 42 height 19
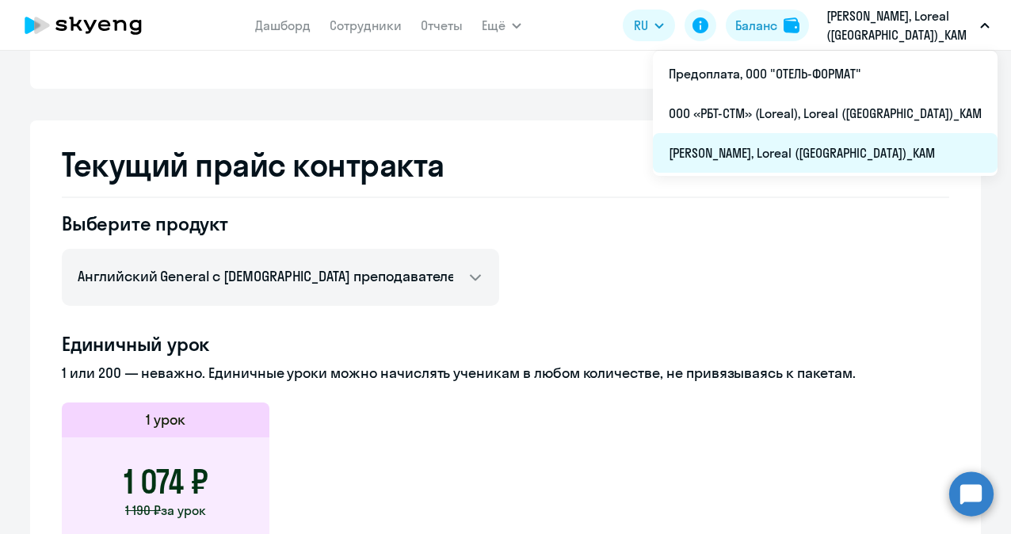
click at [778, 147] on li "[PERSON_NAME], Loreal ([GEOGRAPHIC_DATA])_KAM" at bounding box center [825, 153] width 345 height 40
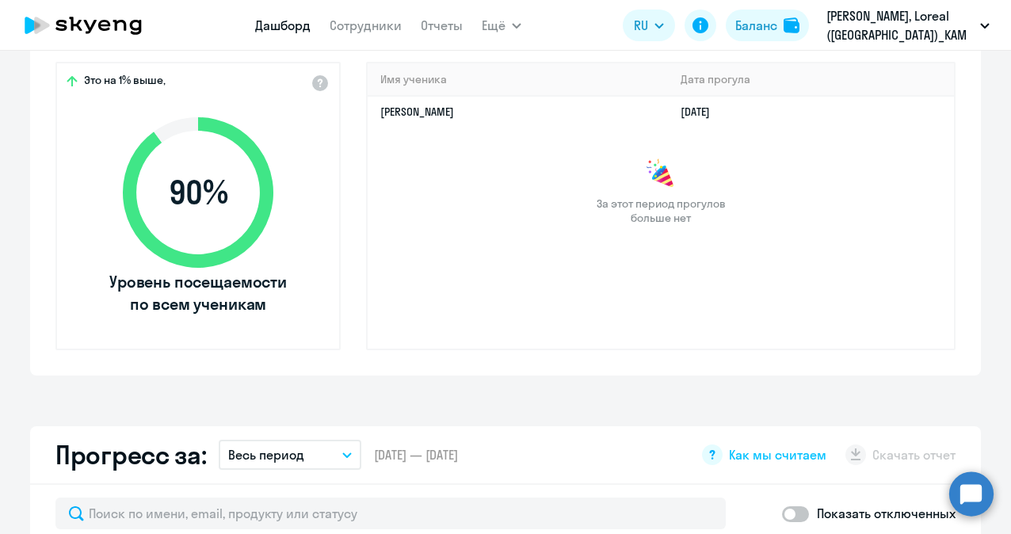
select select "30"
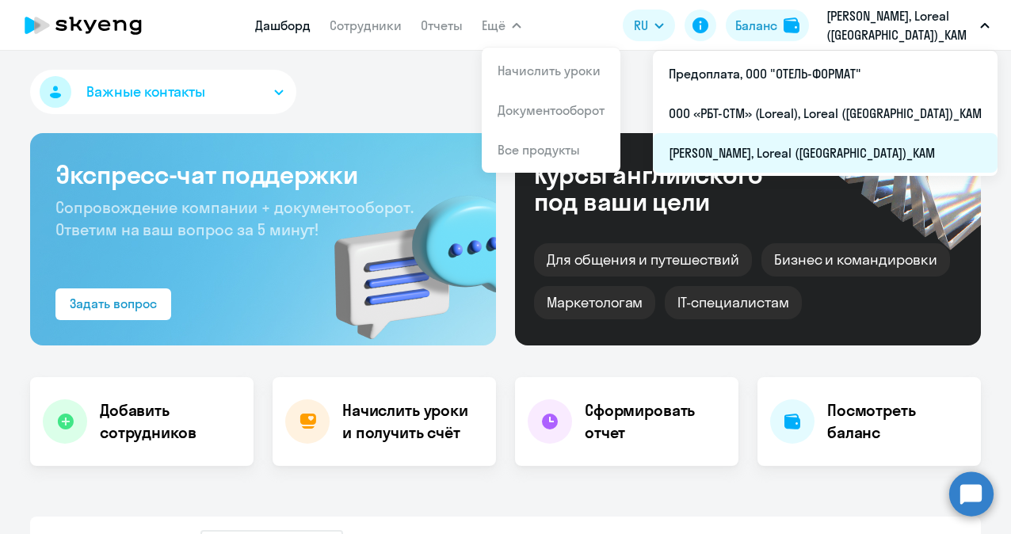
click at [771, 151] on li "[PERSON_NAME], Loreal ([GEOGRAPHIC_DATA])_KAM" at bounding box center [825, 153] width 345 height 40
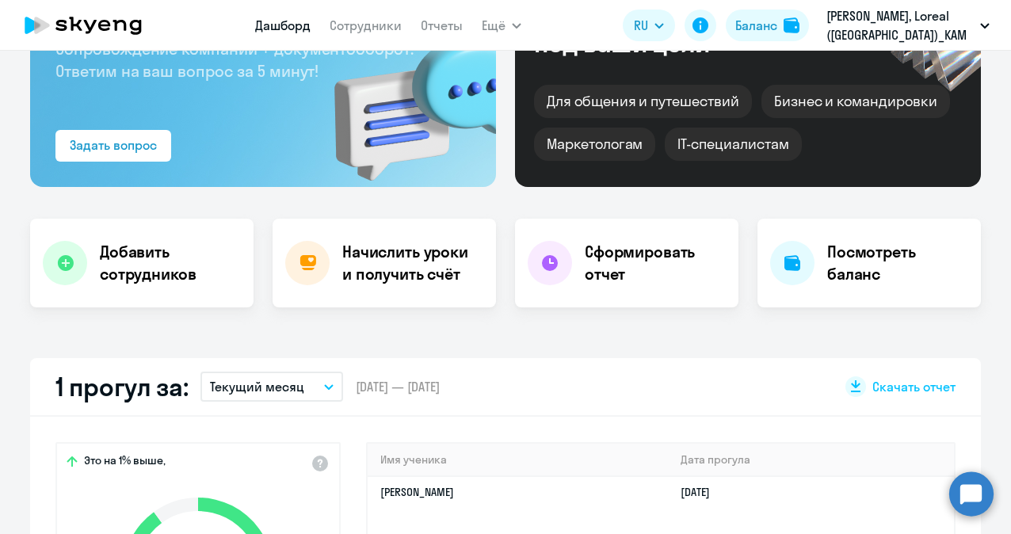
select select "30"
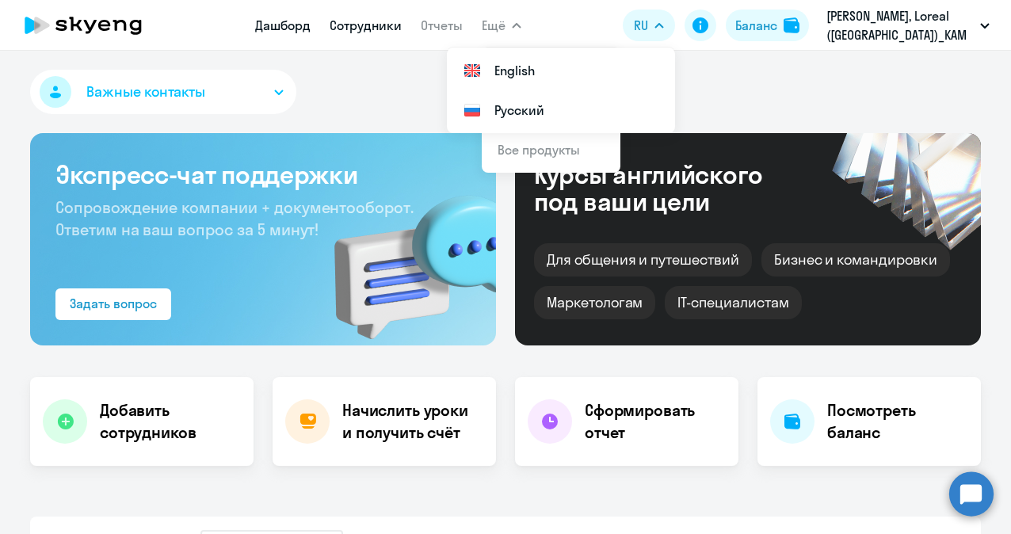
click at [357, 25] on link "Сотрудники" at bounding box center [366, 25] width 72 height 16
select select "30"
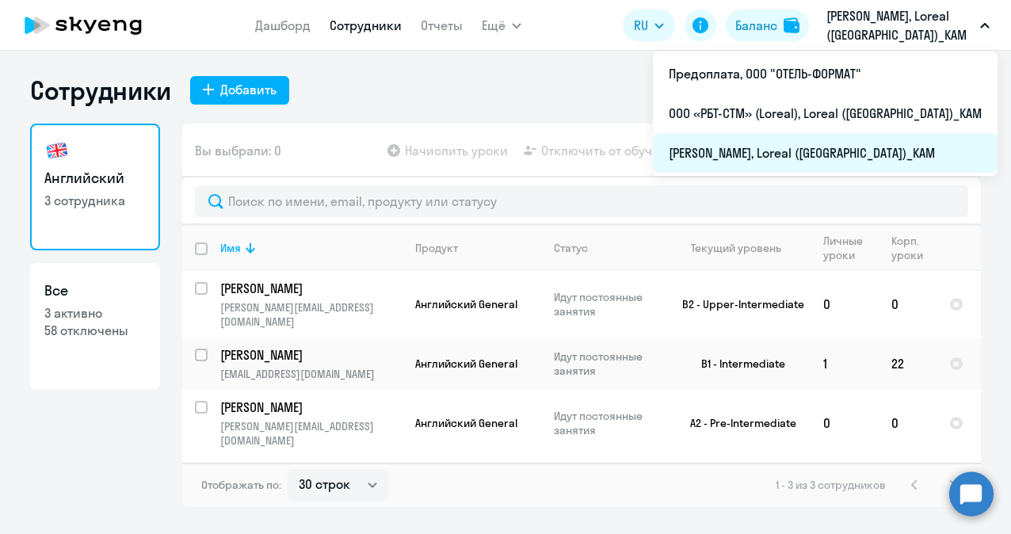
click at [777, 149] on li "[PERSON_NAME], Loreal ([GEOGRAPHIC_DATA])_KAM" at bounding box center [825, 153] width 345 height 40
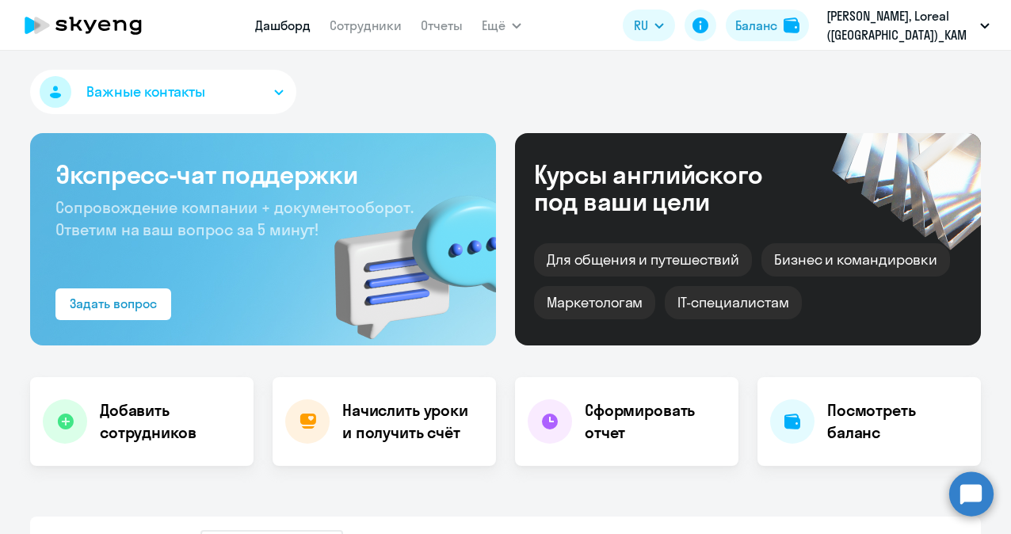
select select "30"
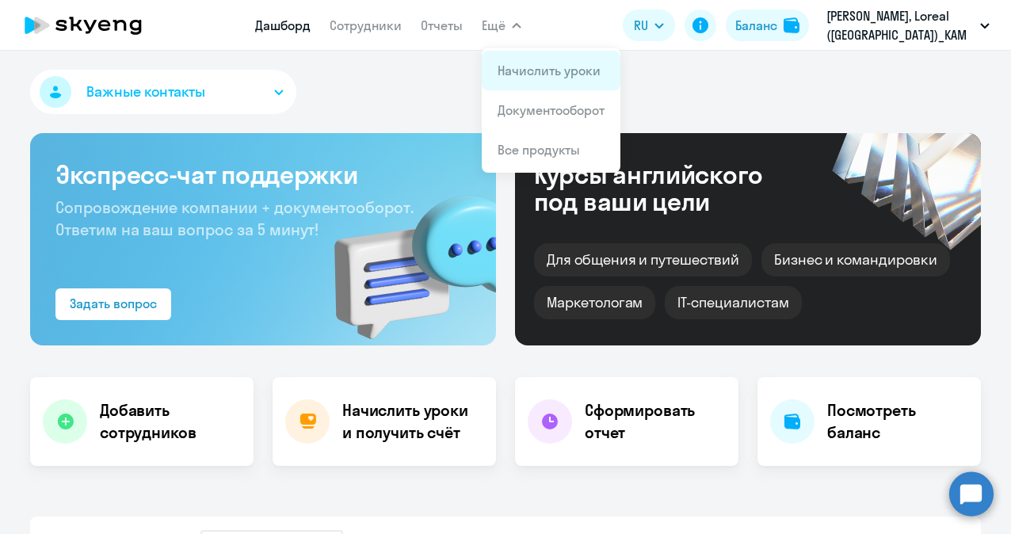
click at [538, 71] on link "Начислить уроки" at bounding box center [549, 71] width 103 height 16
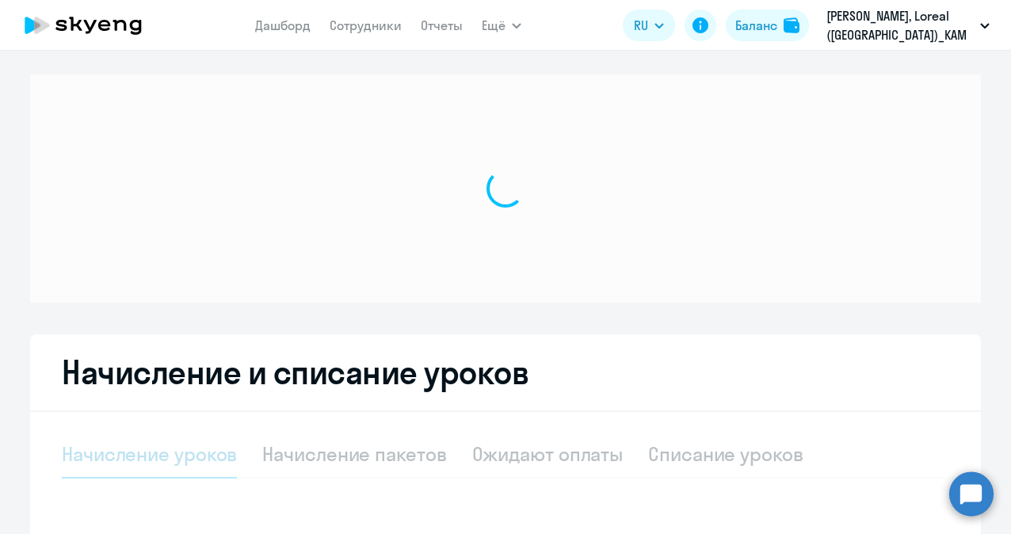
select select "10"
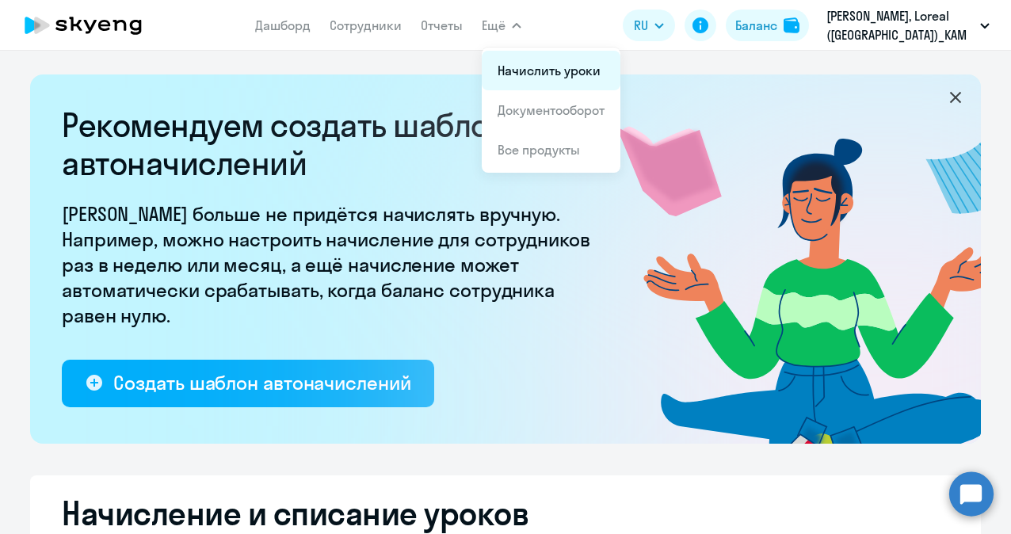
click at [542, 71] on link "Начислить уроки" at bounding box center [549, 71] width 103 height 16
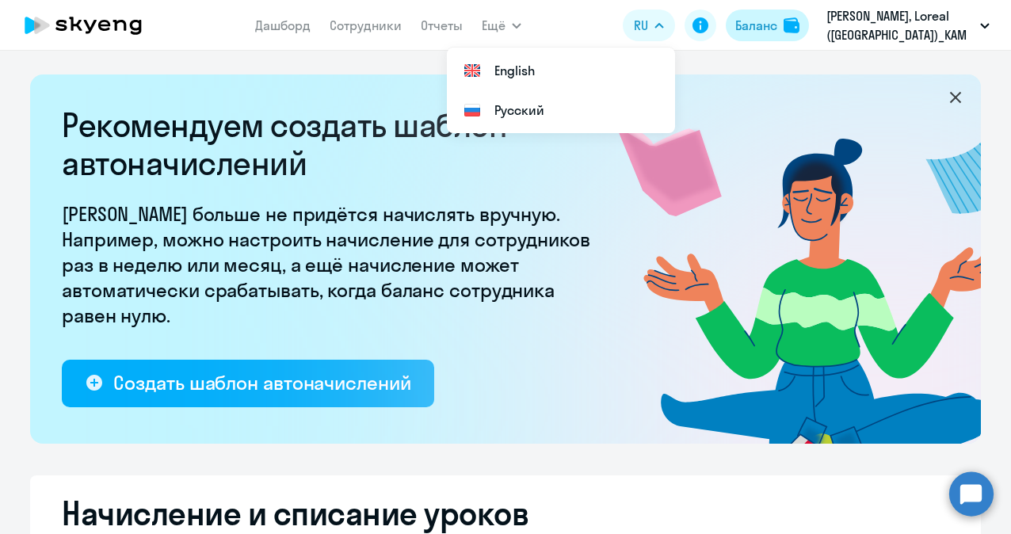
click at [760, 23] on div "Баланс" at bounding box center [756, 25] width 42 height 19
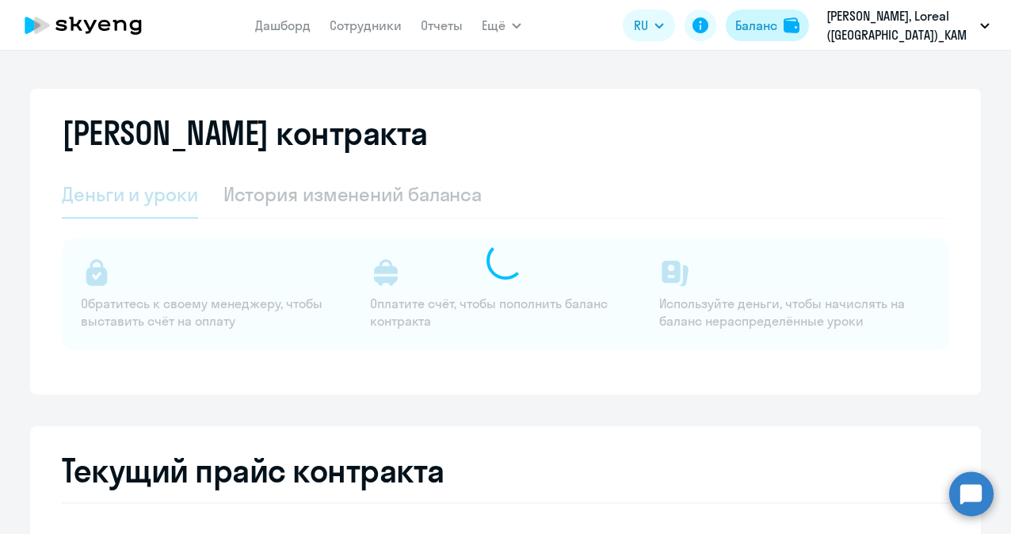
select select "english_adult_not_native_speaker"
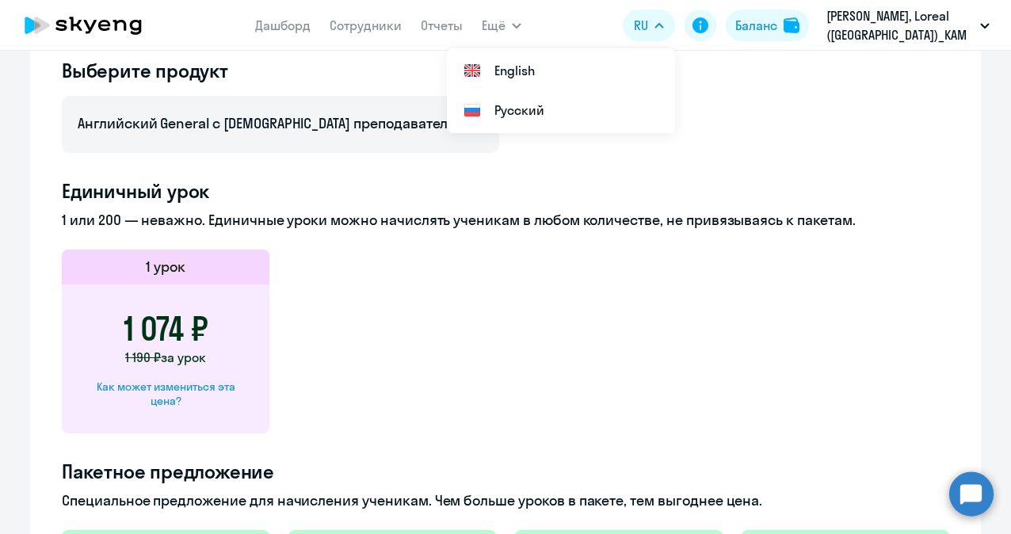
scroll to position [713, 0]
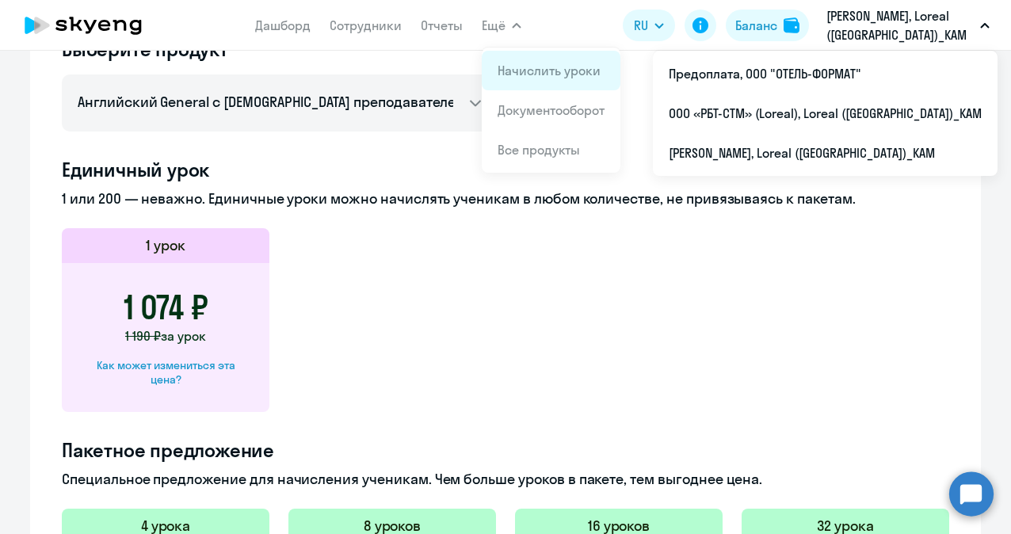
click at [541, 72] on link "Начислить уроки" at bounding box center [549, 71] width 103 height 16
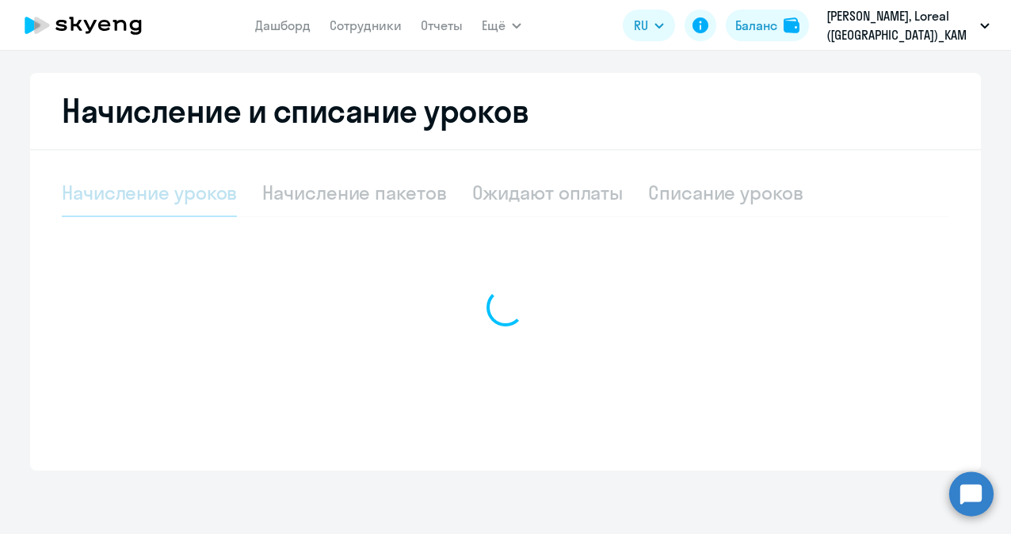
scroll to position [403, 0]
select select "10"
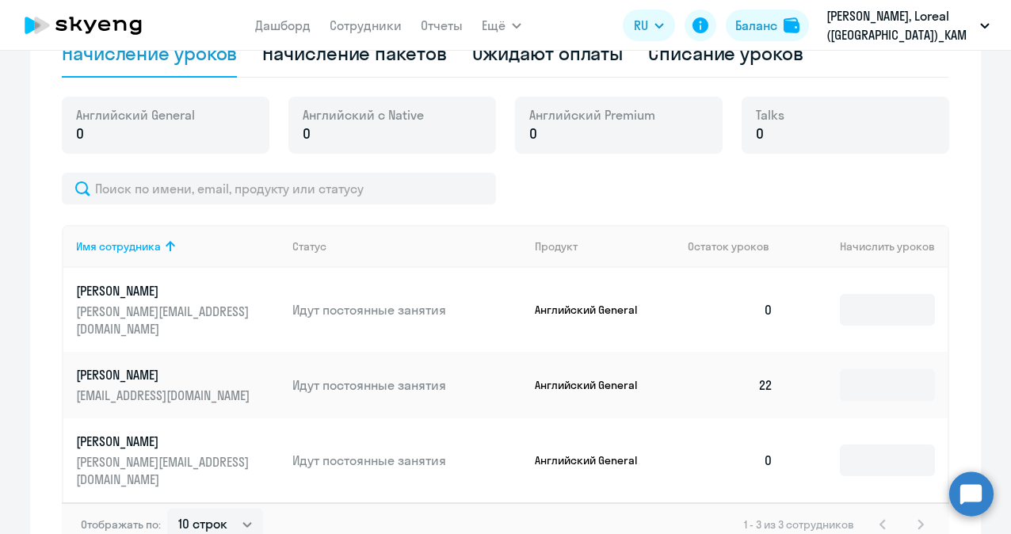
scroll to position [561, 0]
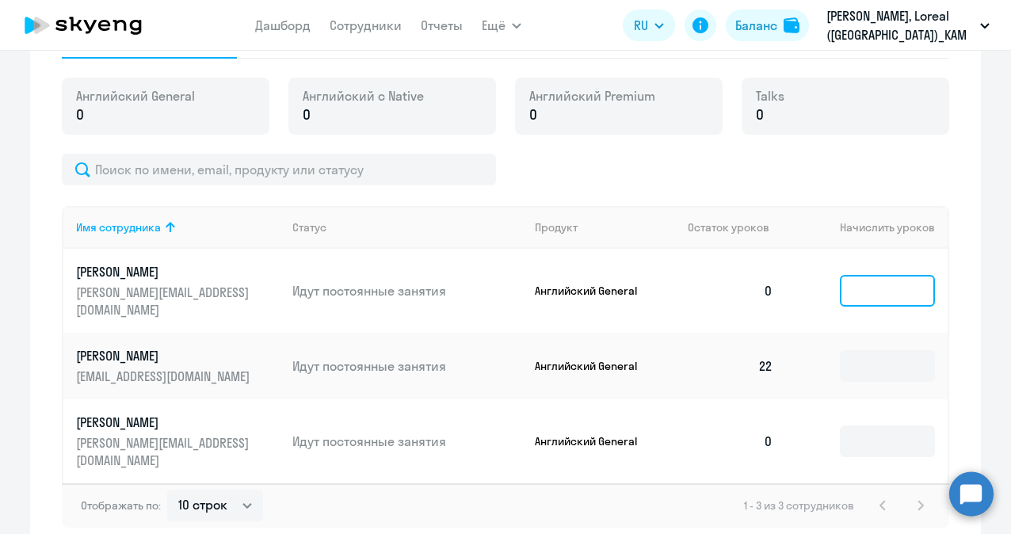
click at [880, 279] on input at bounding box center [887, 291] width 95 height 32
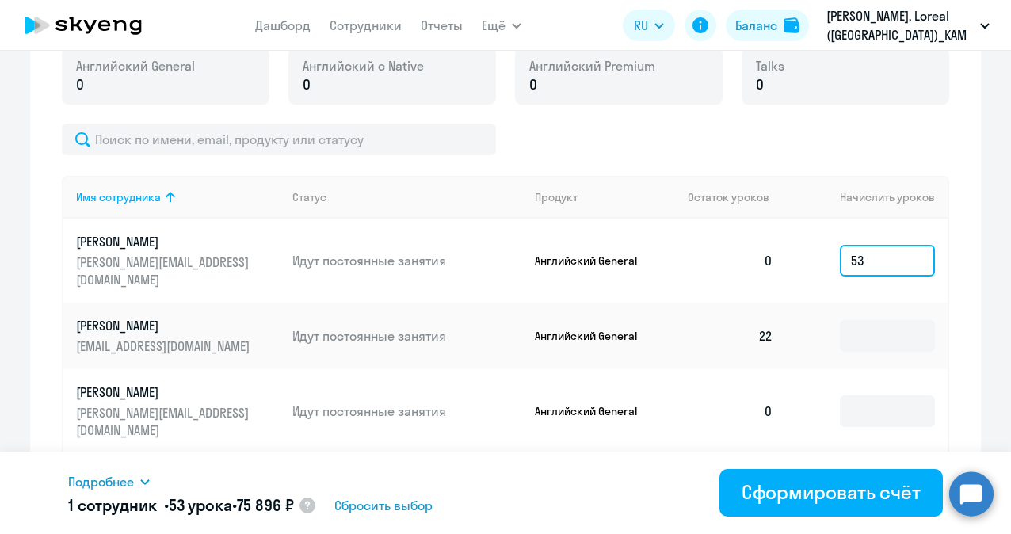
scroll to position [609, 0]
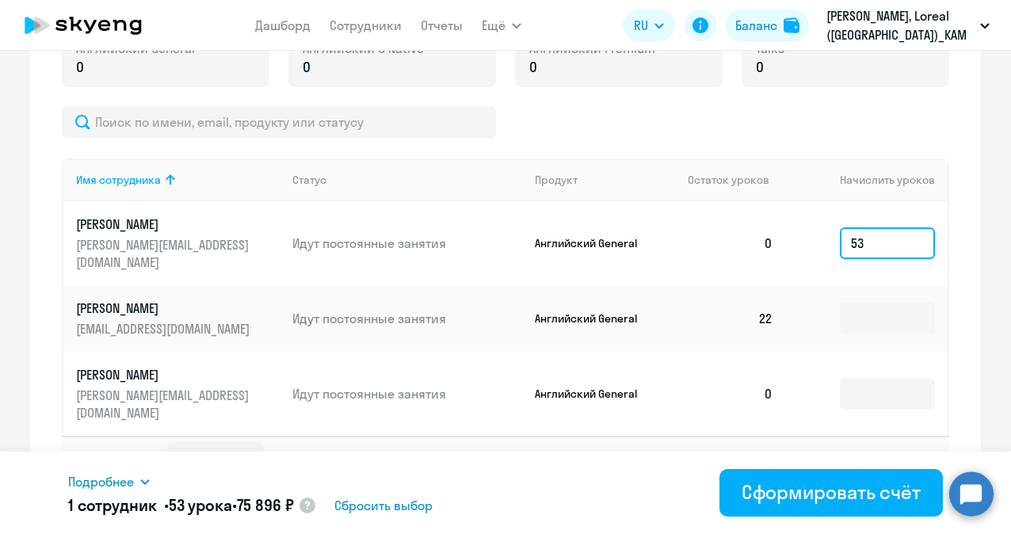
type input "53"
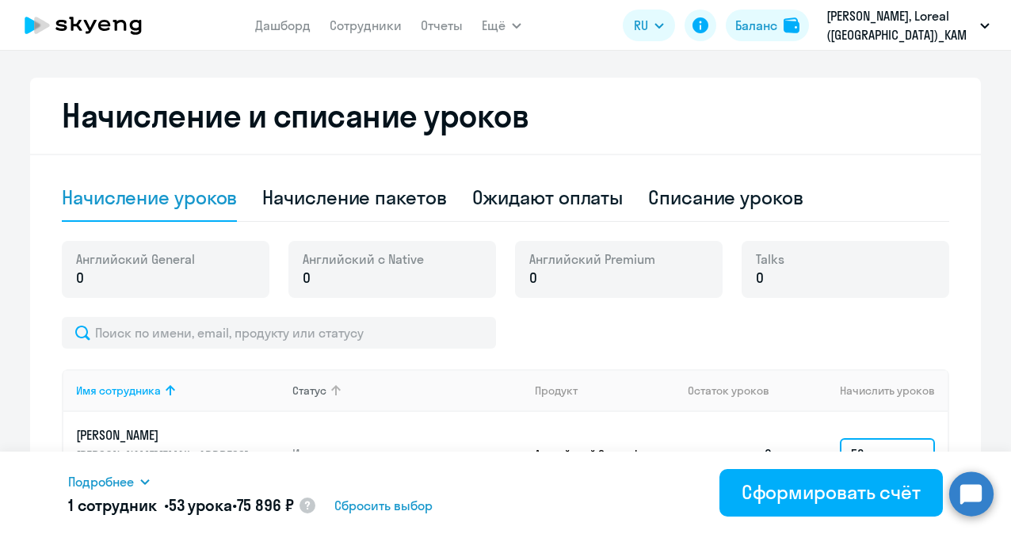
scroll to position [292, 0]
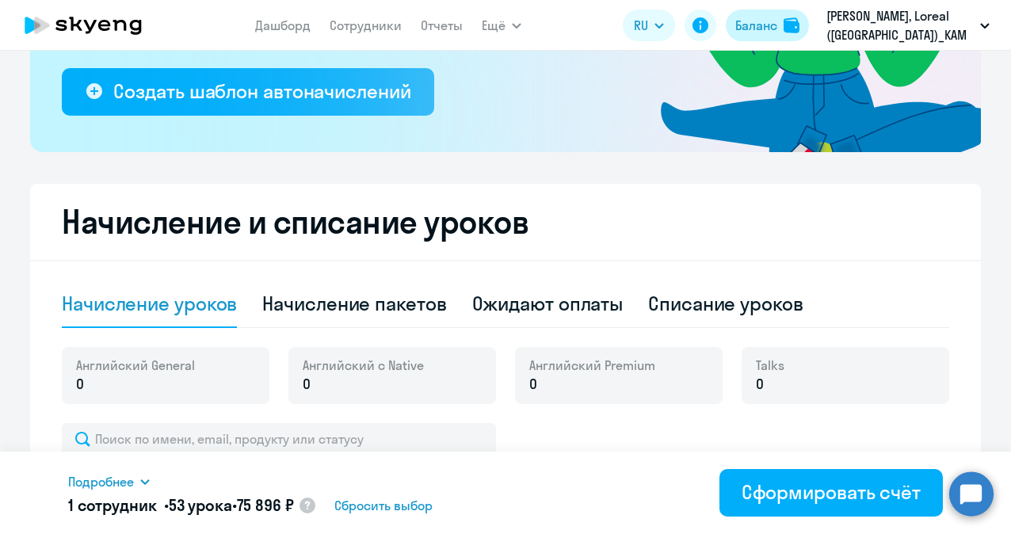
click at [758, 28] on div "Баланс" at bounding box center [756, 25] width 42 height 19
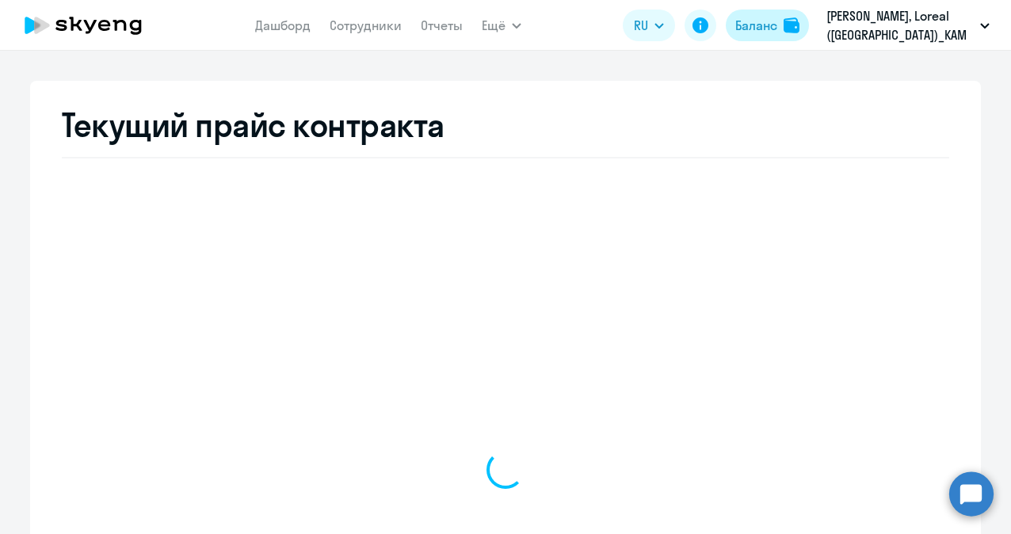
scroll to position [579, 0]
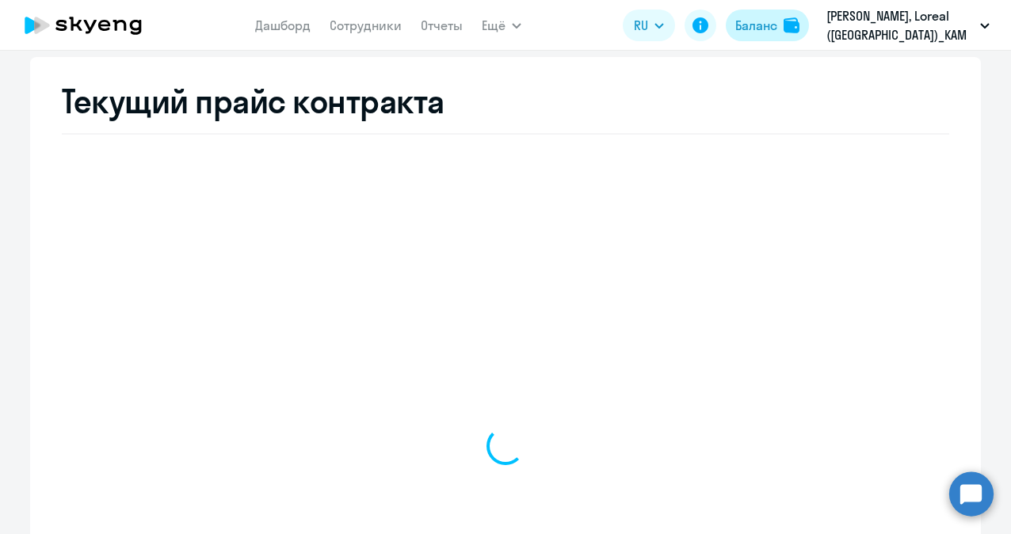
select select "english_adult_not_native_speaker"
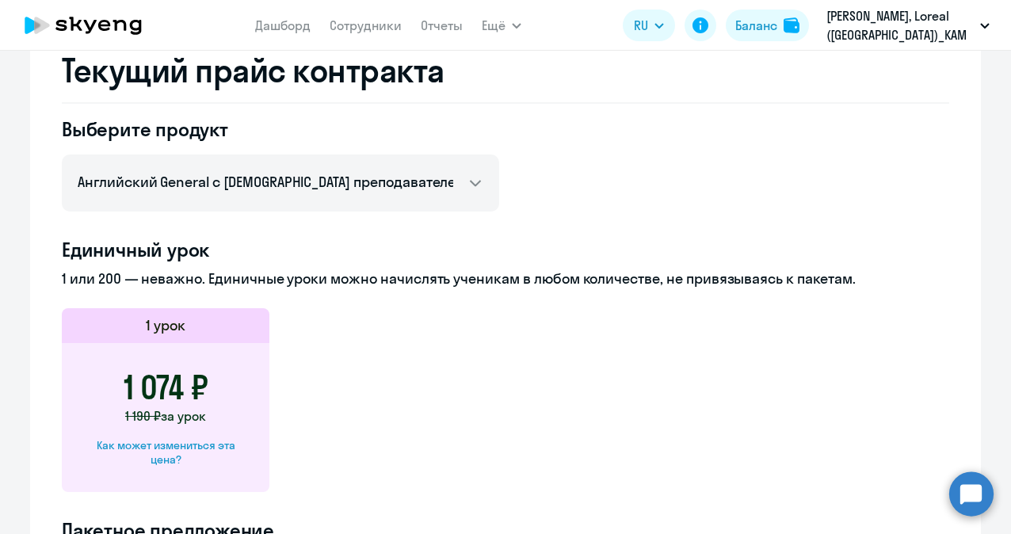
scroll to position [737, 0]
